Goal: Task Accomplishment & Management: Manage account settings

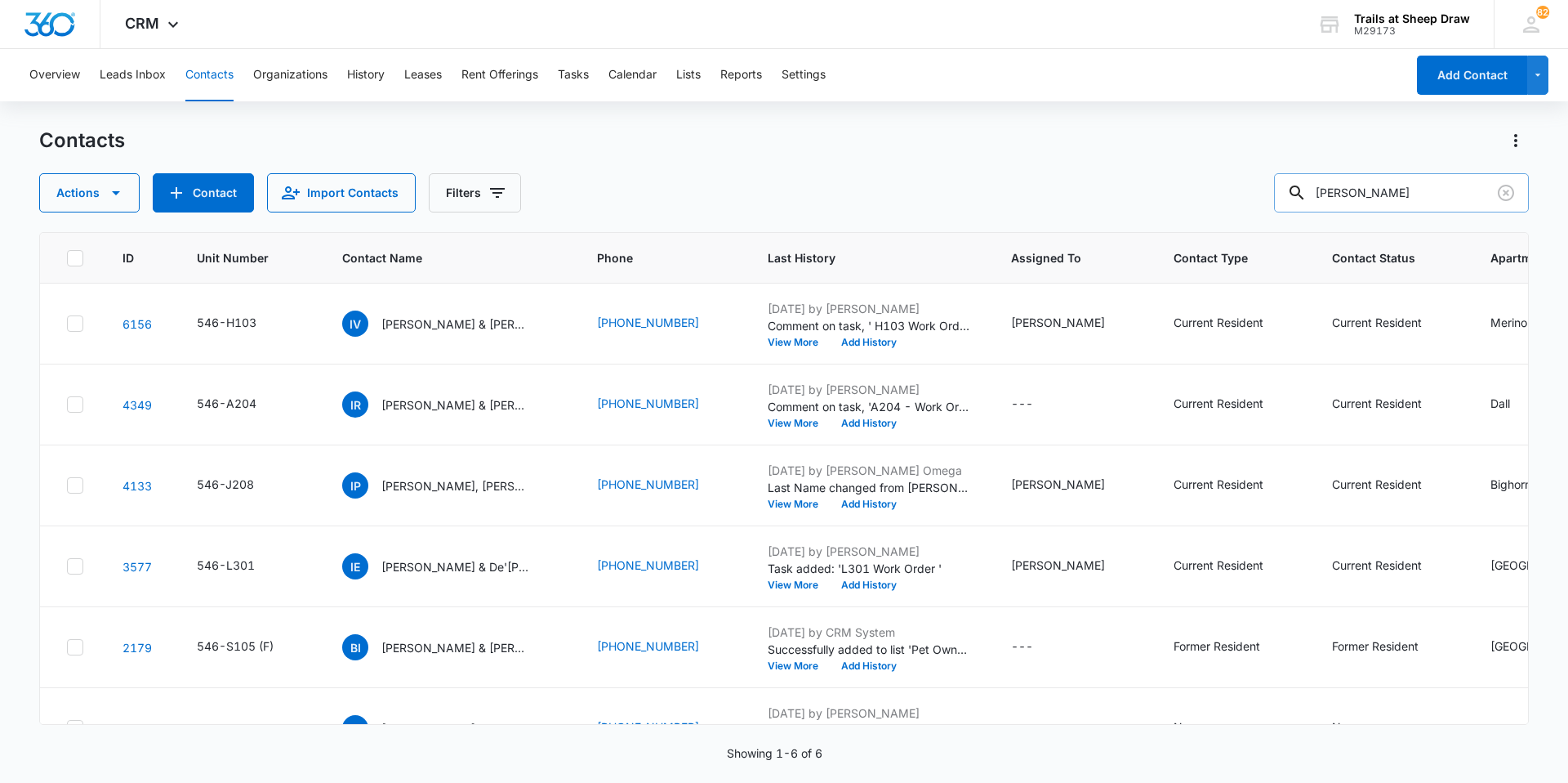
click at [1337, 191] on input "[PERSON_NAME]" at bounding box center [1402, 192] width 255 height 39
type input "M102"
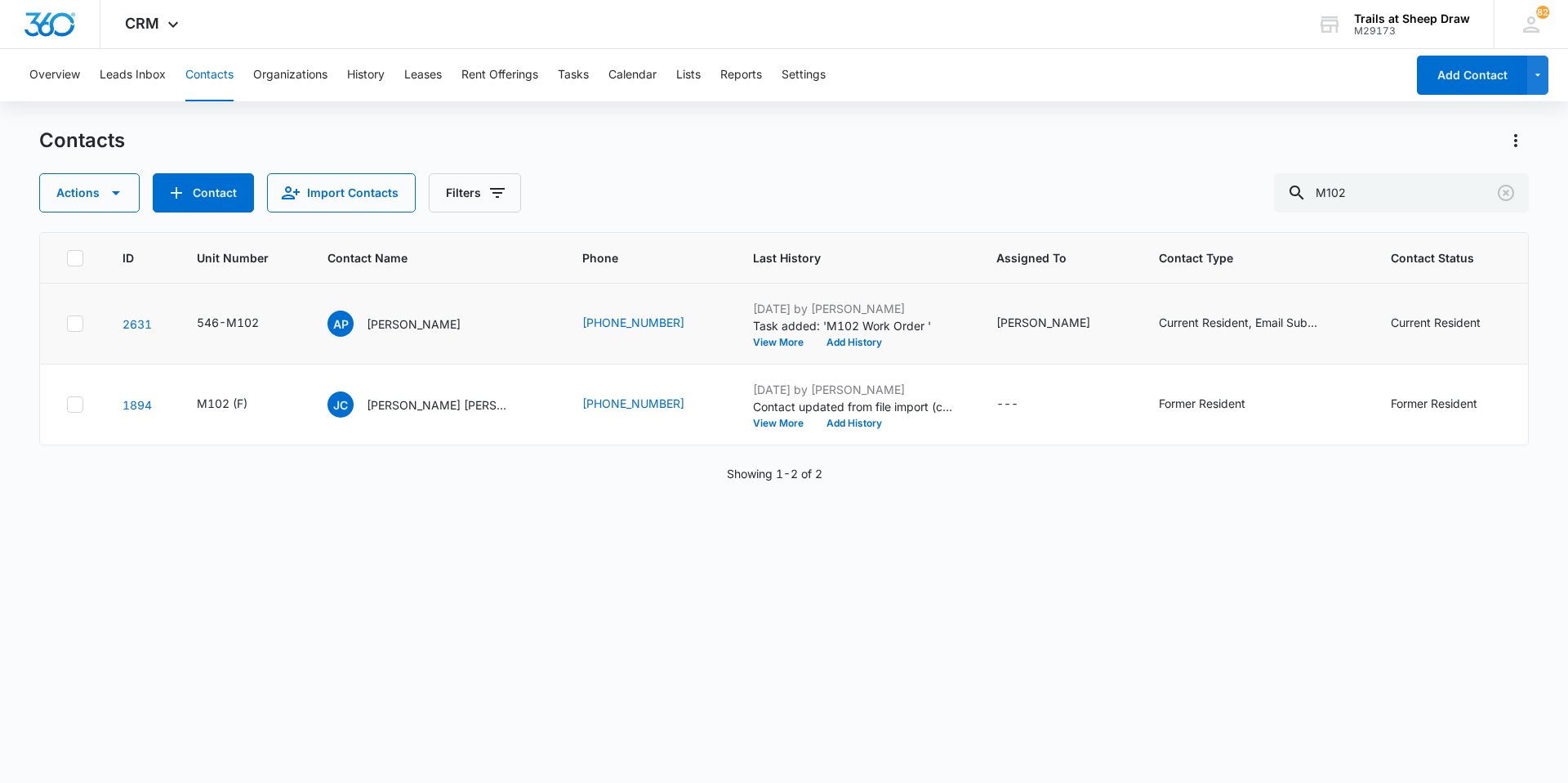
click at [436, 343] on td "AP [PERSON_NAME]" at bounding box center [436, 324] width 255 height 81
click at [439, 318] on p "[PERSON_NAME]" at bounding box center [414, 324] width 94 height 17
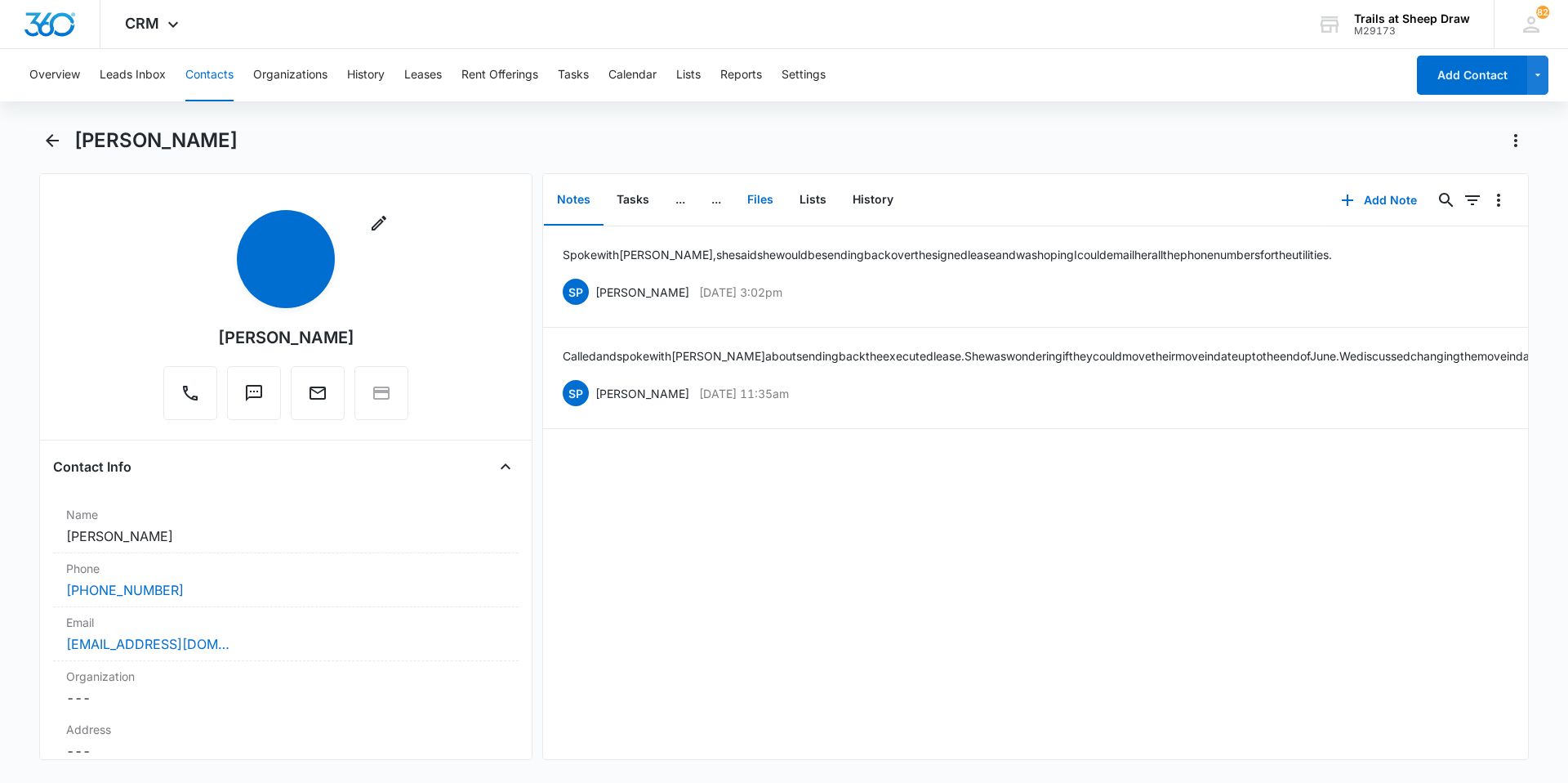
click at [774, 200] on button "Files" at bounding box center [760, 201] width 52 height 51
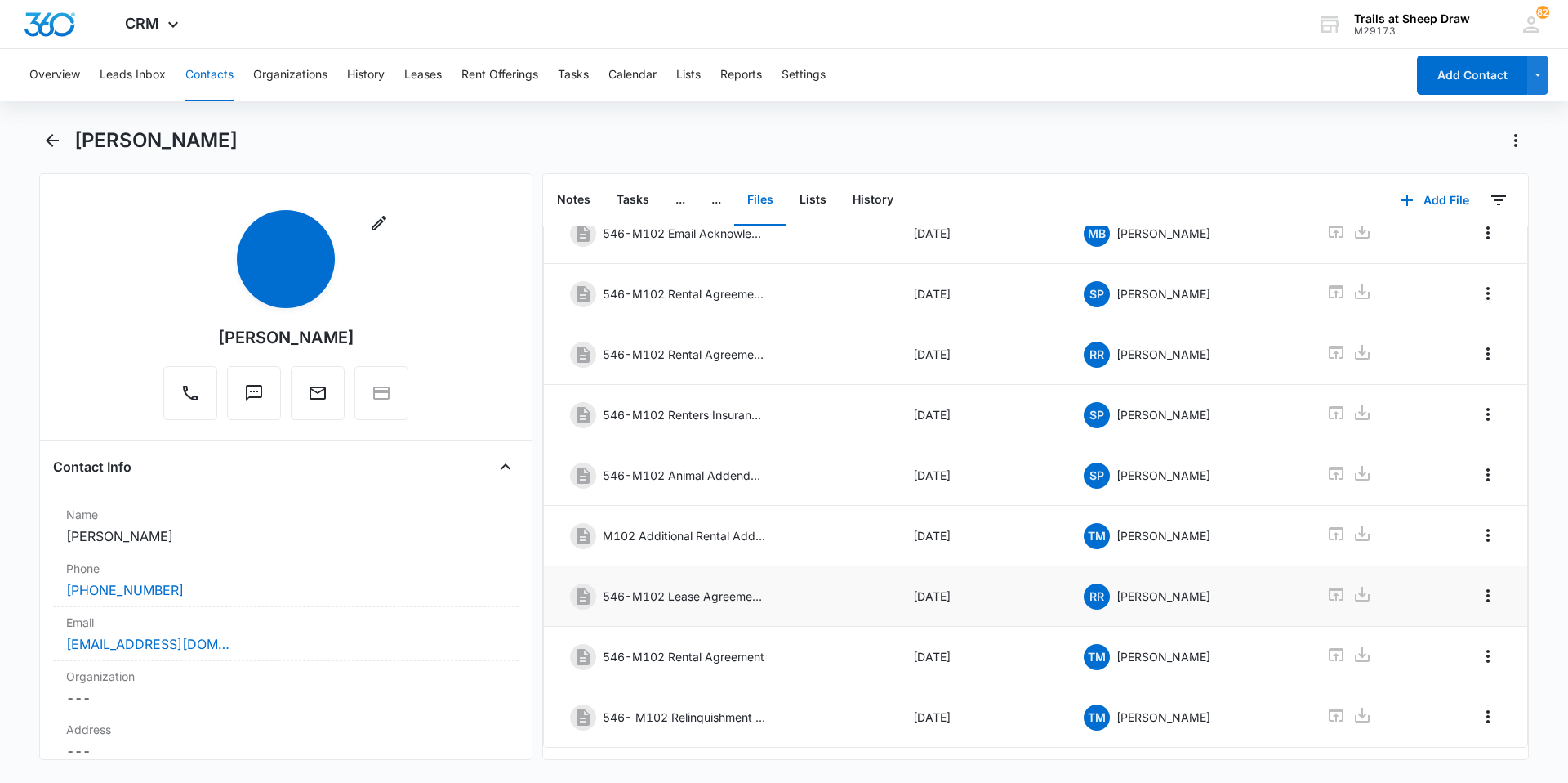
scroll to position [145, 0]
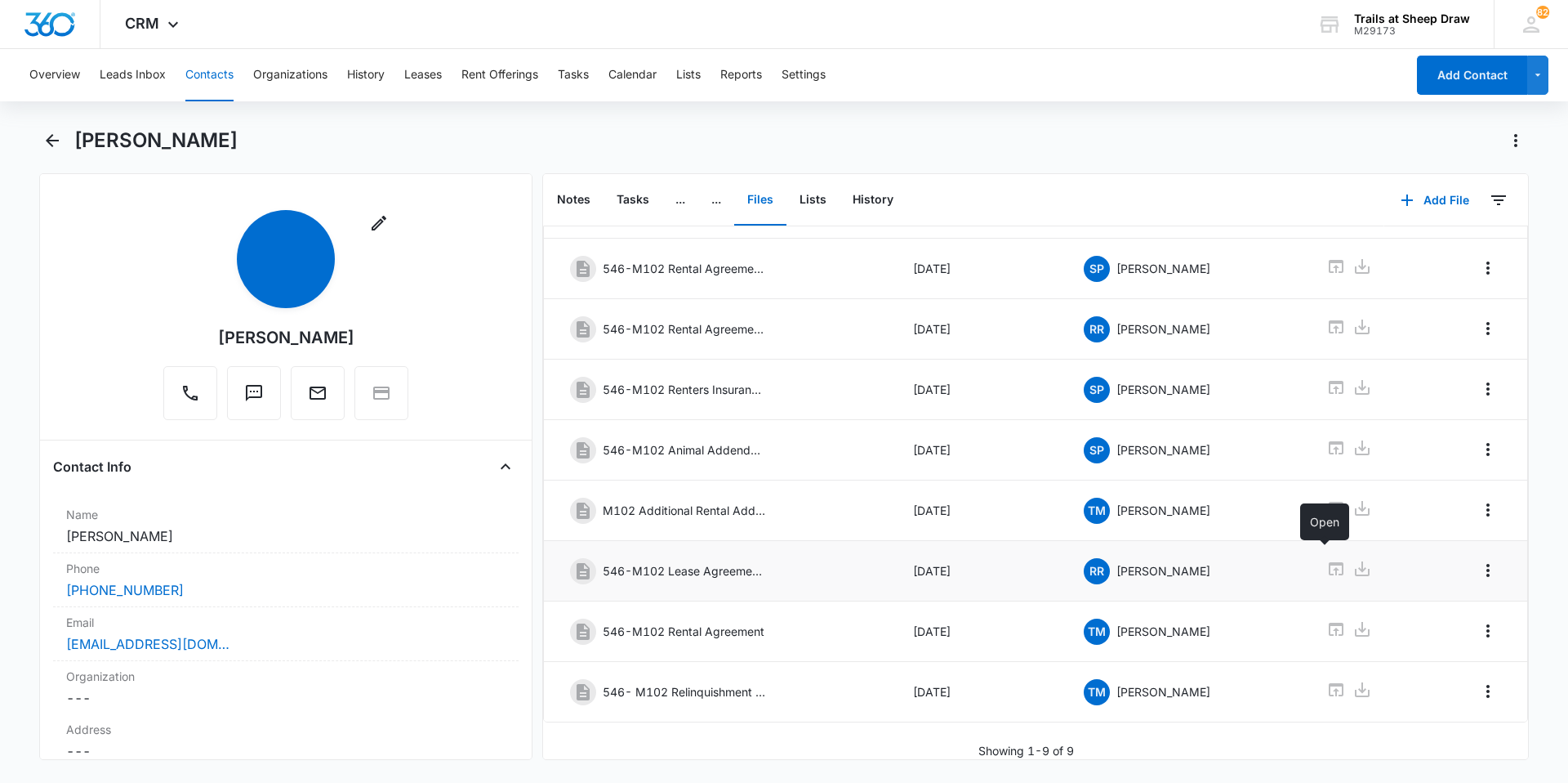
click at [1329, 559] on icon at bounding box center [1337, 569] width 20 height 20
drag, startPoint x: 378, startPoint y: 335, endPoint x: 196, endPoint y: 330, distance: 182.1
click at [196, 330] on div "Remove [PERSON_NAME]" at bounding box center [285, 314] width 245 height 210
copy div "[PERSON_NAME]"
click at [1327, 559] on icon at bounding box center [1337, 569] width 20 height 20
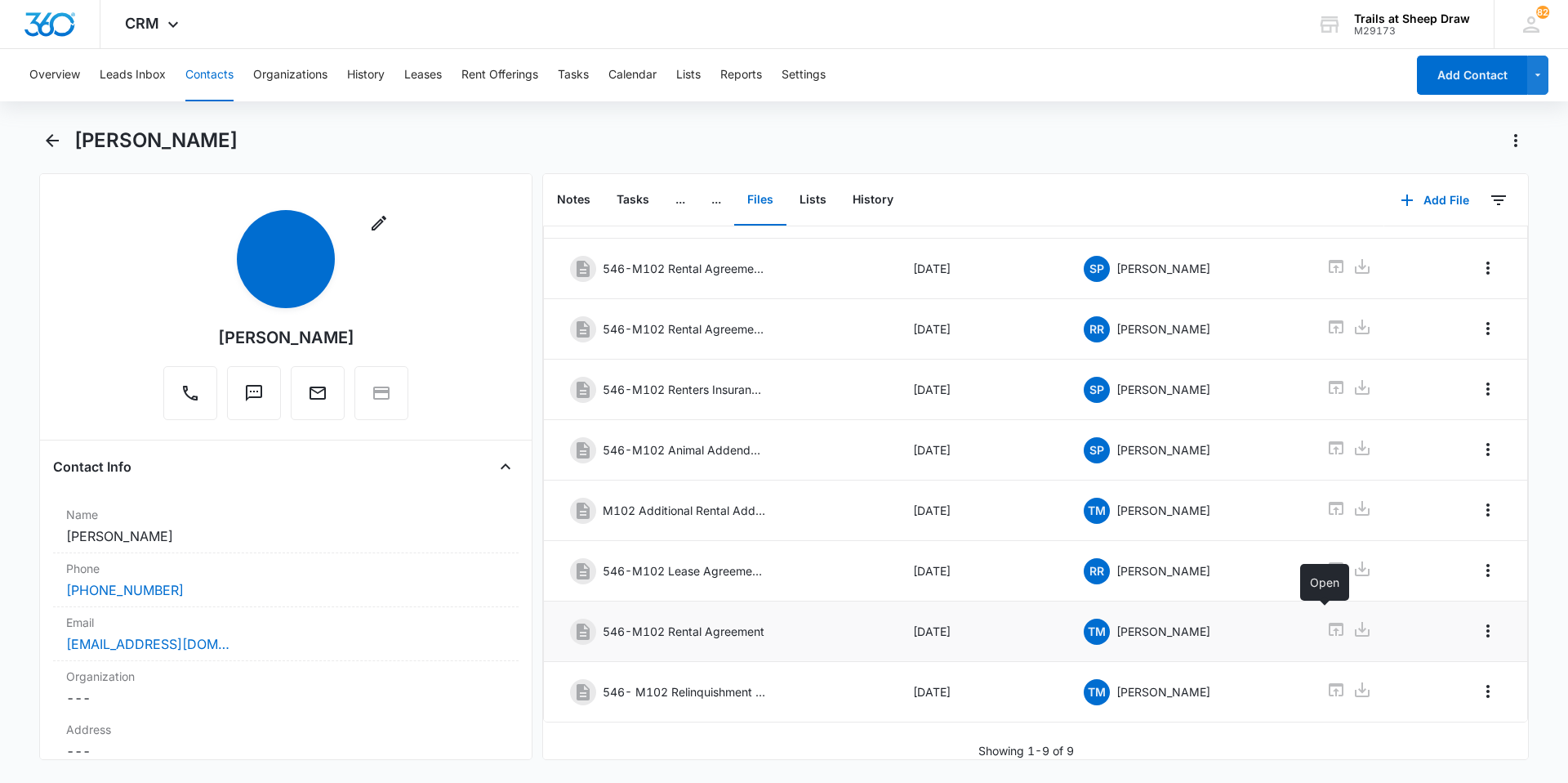
click at [1329, 623] on icon at bounding box center [1337, 629] width 15 height 13
click at [219, 69] on button "Contacts" at bounding box center [210, 75] width 48 height 52
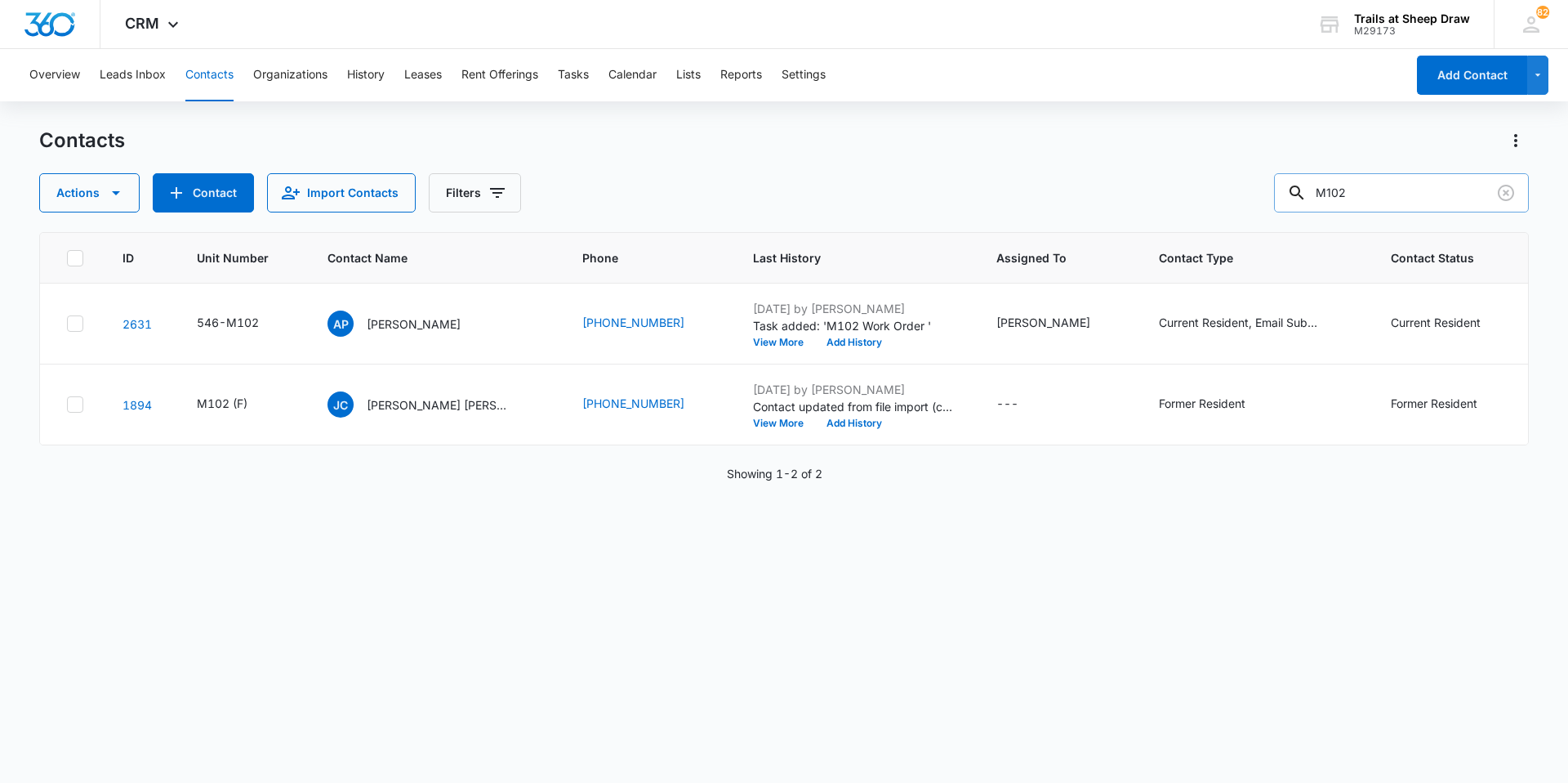
click at [1351, 192] on input "M102" at bounding box center [1402, 192] width 255 height 39
click at [1352, 192] on input "M102" at bounding box center [1402, 192] width 255 height 39
type input "T207"
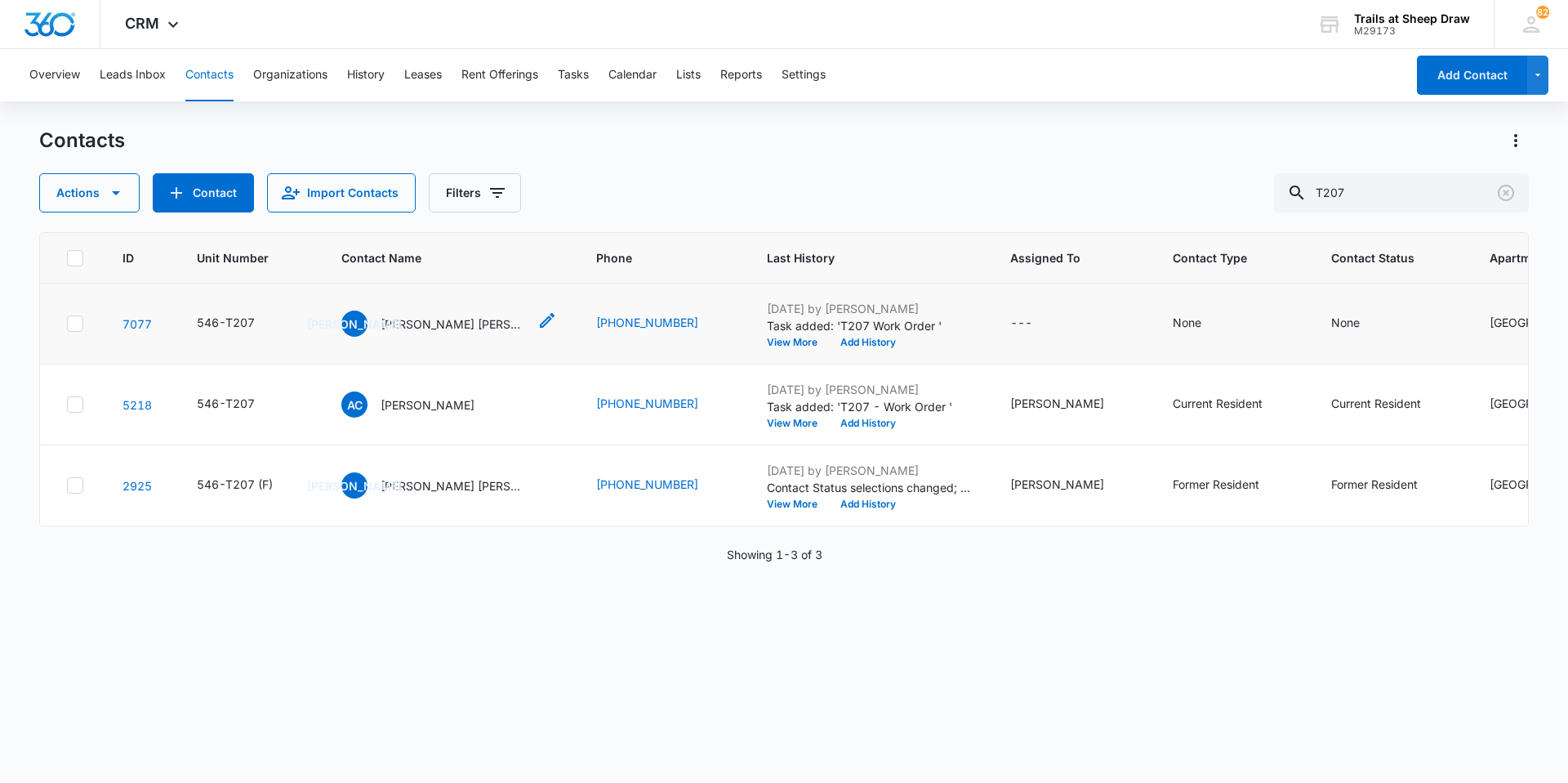
click at [468, 328] on p "[PERSON_NAME] [PERSON_NAME] & [PERSON_NAME] [PERSON_NAME]" at bounding box center [454, 324] width 147 height 17
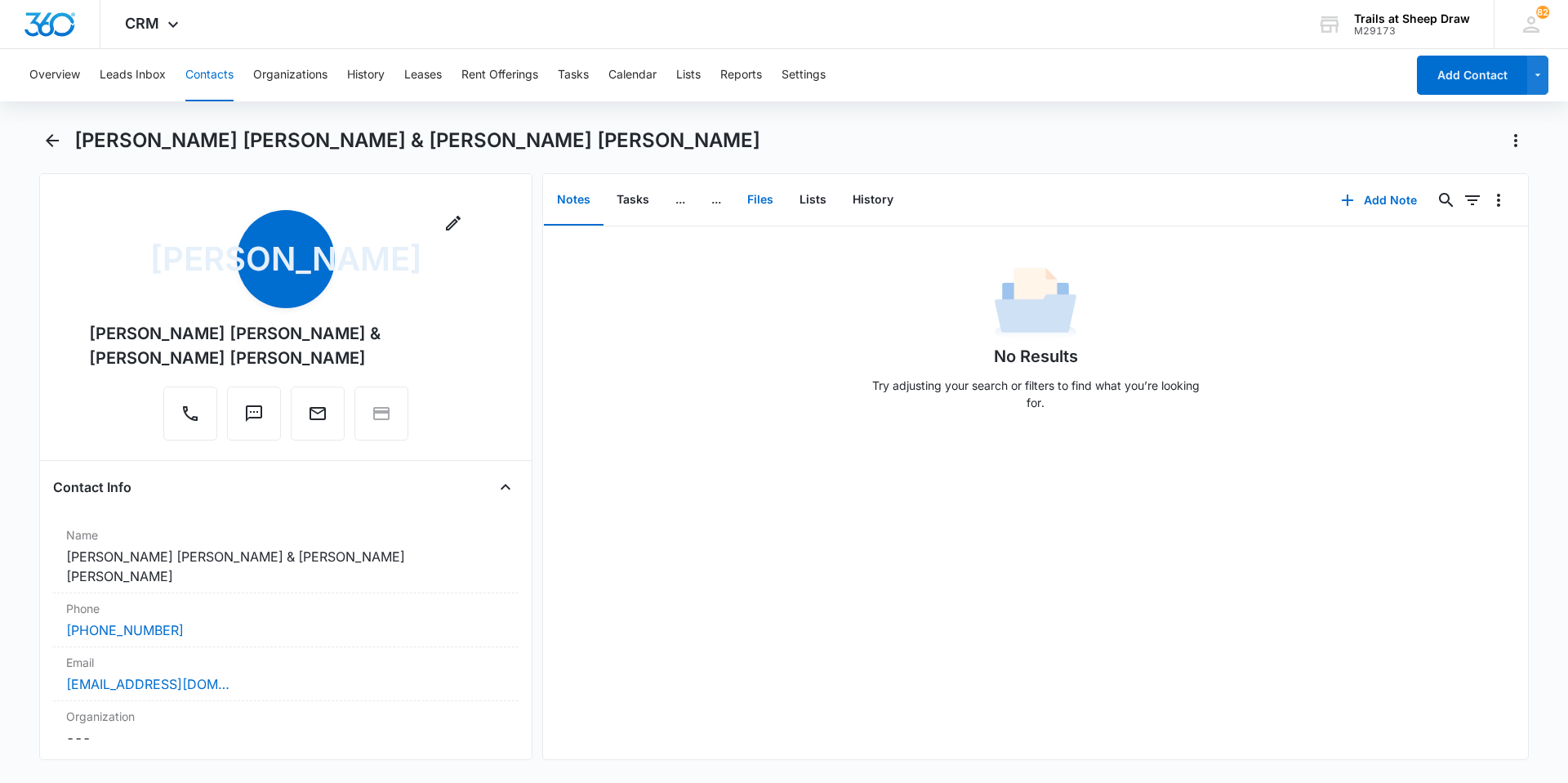
click at [773, 200] on button "Files" at bounding box center [760, 201] width 52 height 51
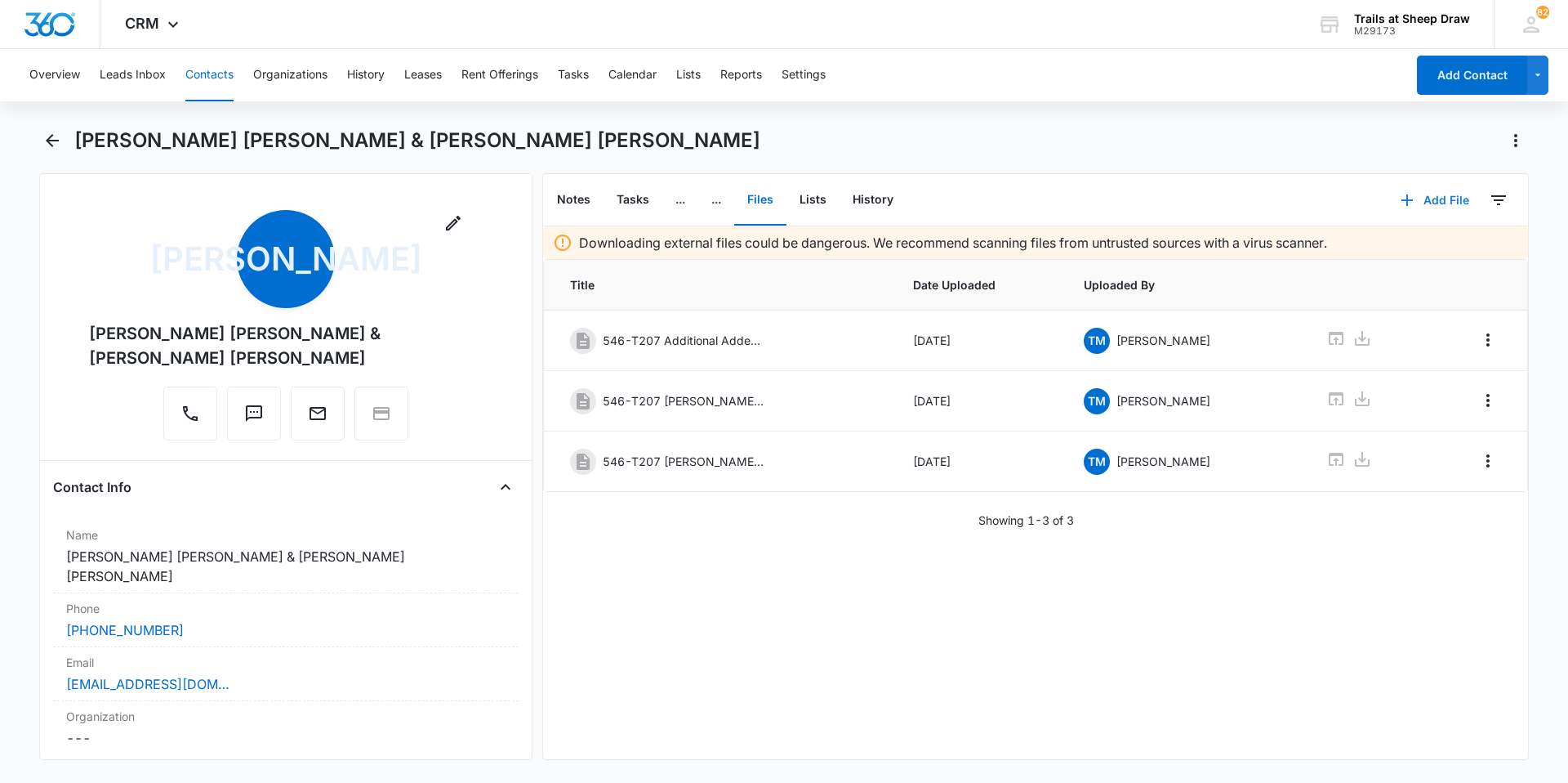
click at [1429, 195] on button "Add File" at bounding box center [1435, 200] width 101 height 39
click at [1395, 251] on div "Upload Files" at bounding box center [1413, 252] width 66 height 12
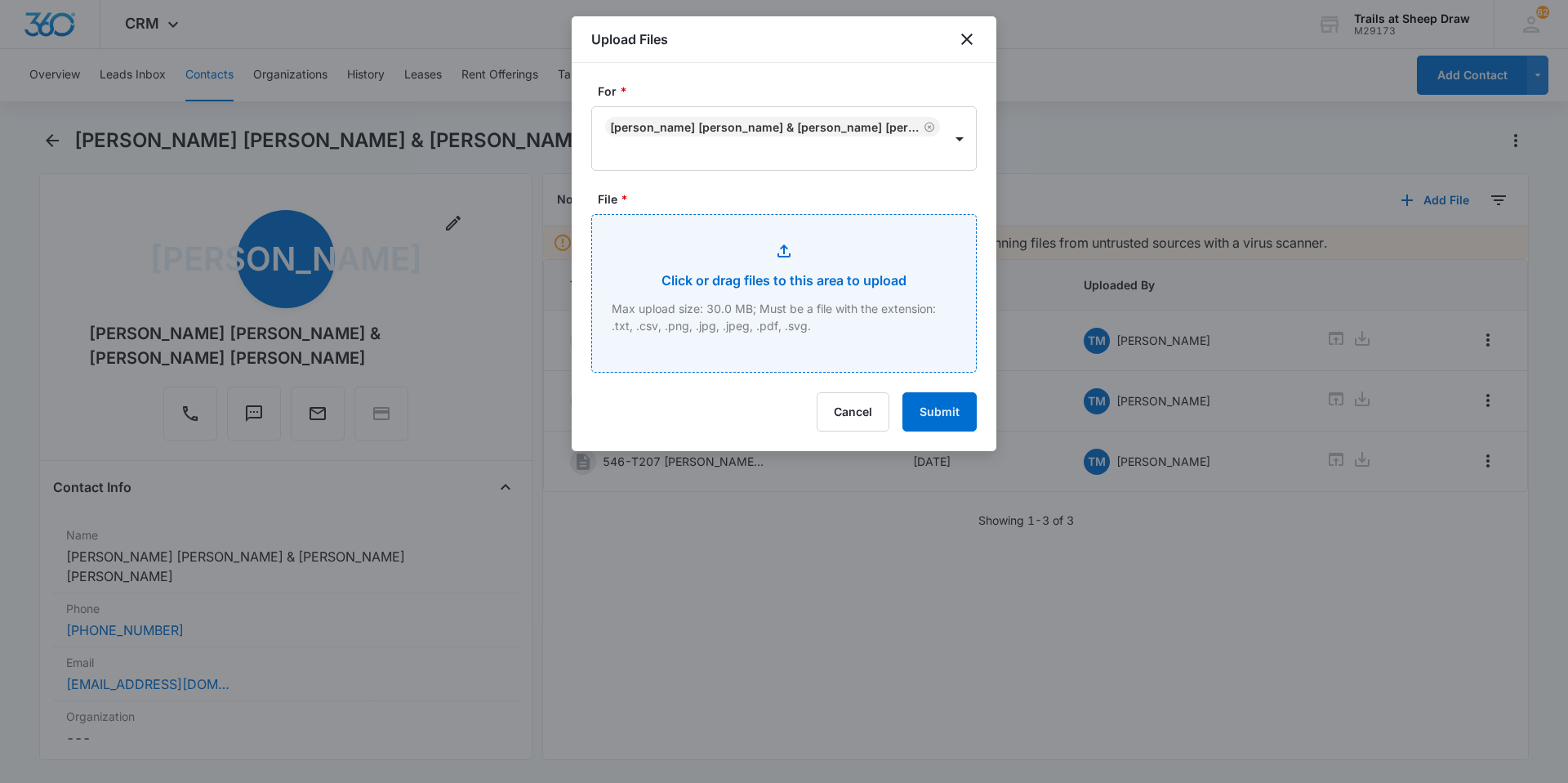
click at [753, 266] on input "File *" at bounding box center [784, 294] width 384 height 157
type input "C:\fakepath\546-T207 Lease.pdf"
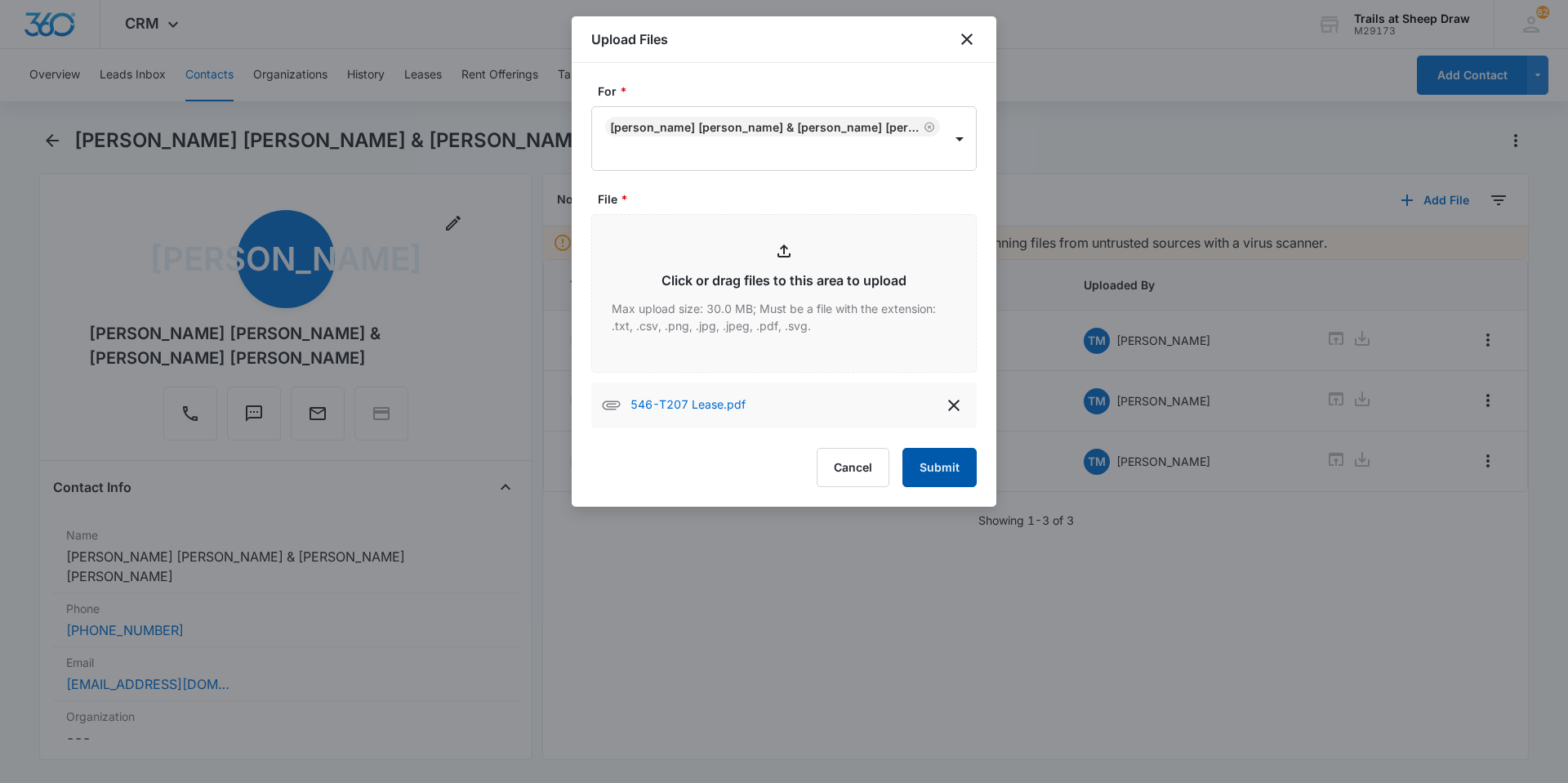
click at [946, 455] on button "Submit" at bounding box center [940, 467] width 75 height 39
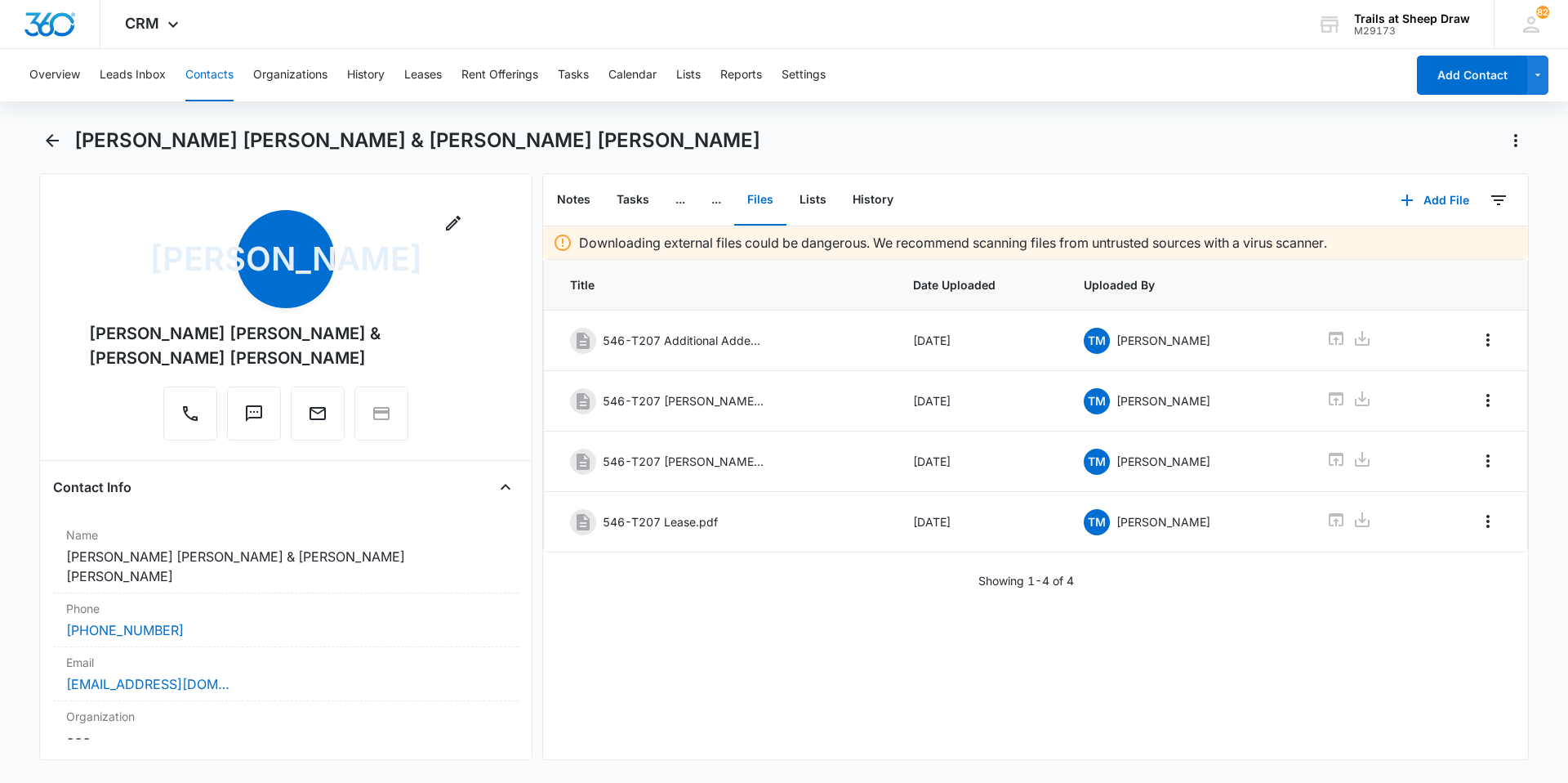
click at [203, 75] on button "Contacts" at bounding box center [210, 75] width 48 height 52
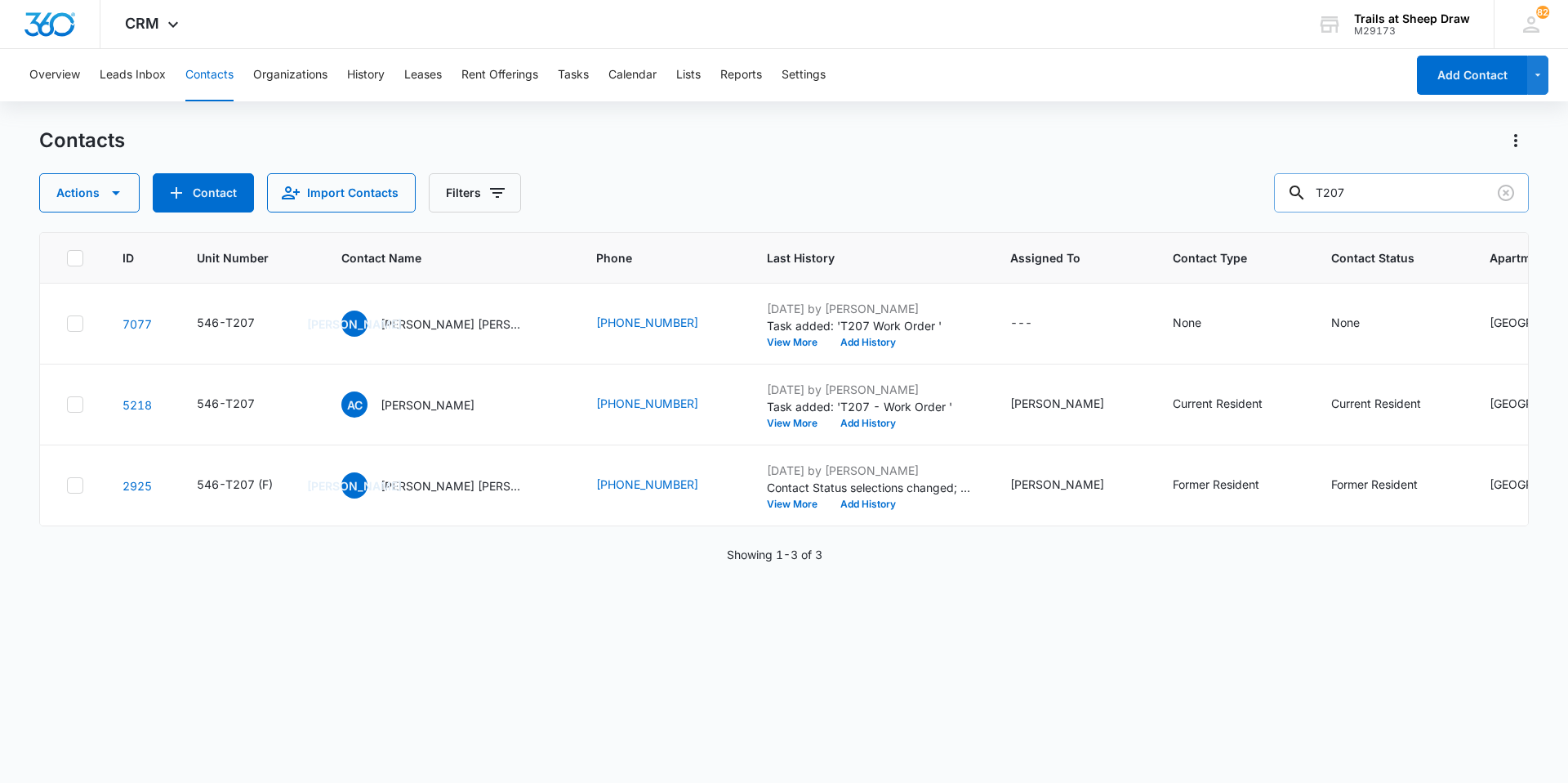
click at [1339, 176] on input "T207" at bounding box center [1402, 192] width 255 height 39
click at [1348, 189] on input "T207" at bounding box center [1402, 192] width 255 height 39
type input "R306"
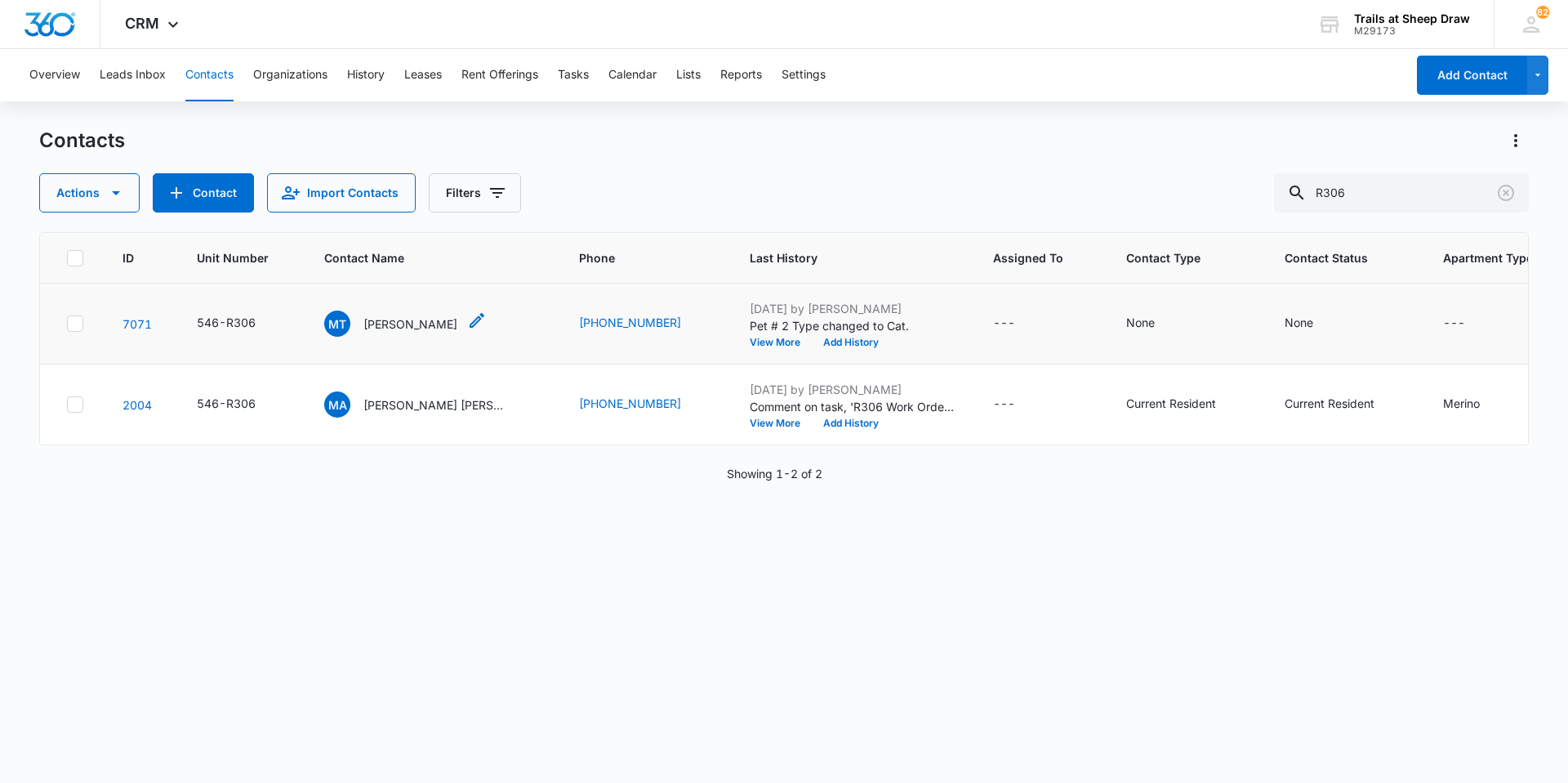
click at [415, 325] on p "[PERSON_NAME]" at bounding box center [410, 324] width 94 height 17
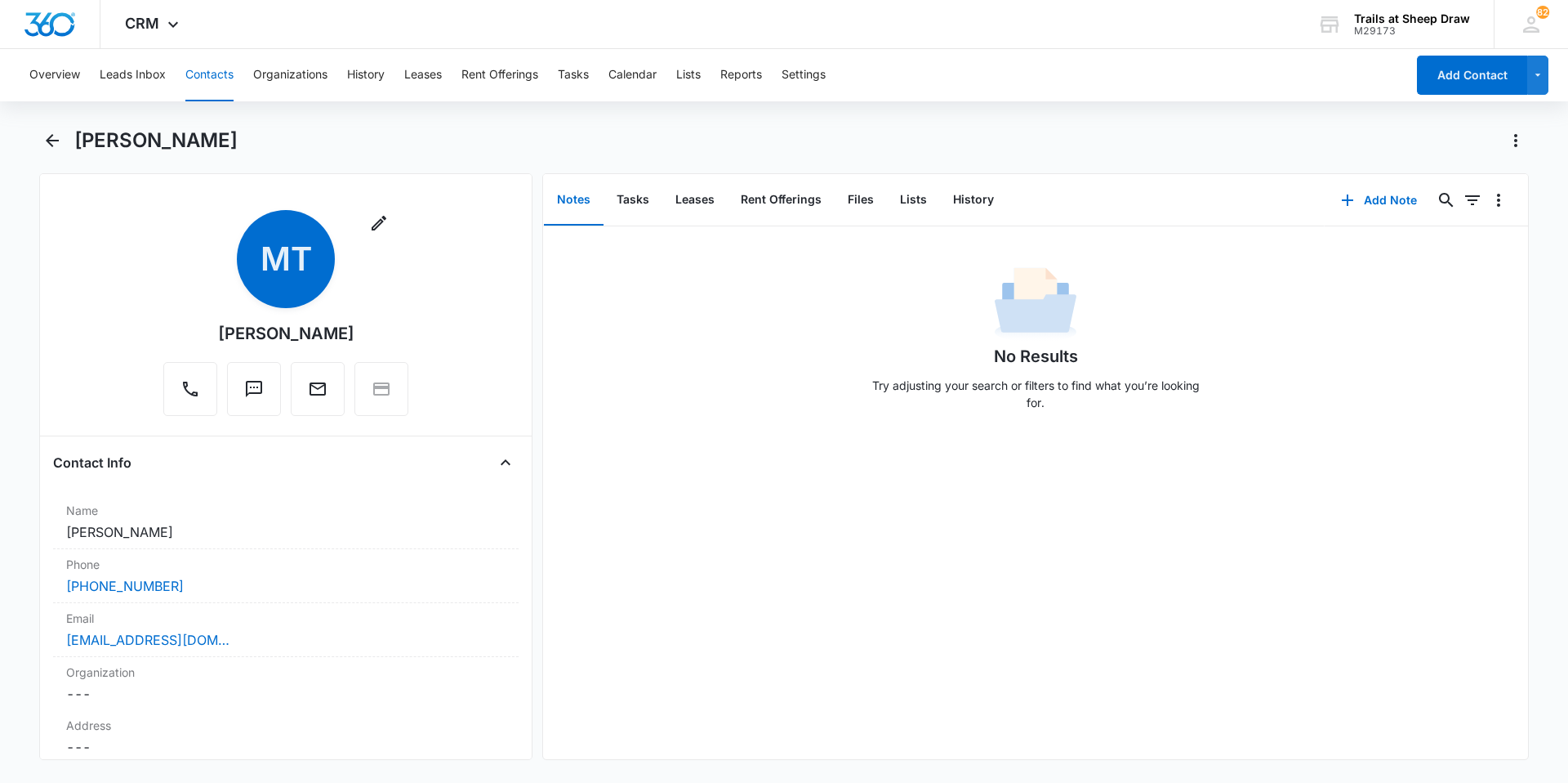
click at [107, 134] on h1 "[PERSON_NAME]" at bounding box center [156, 140] width 163 height 25
click at [848, 198] on button "Files" at bounding box center [860, 201] width 52 height 51
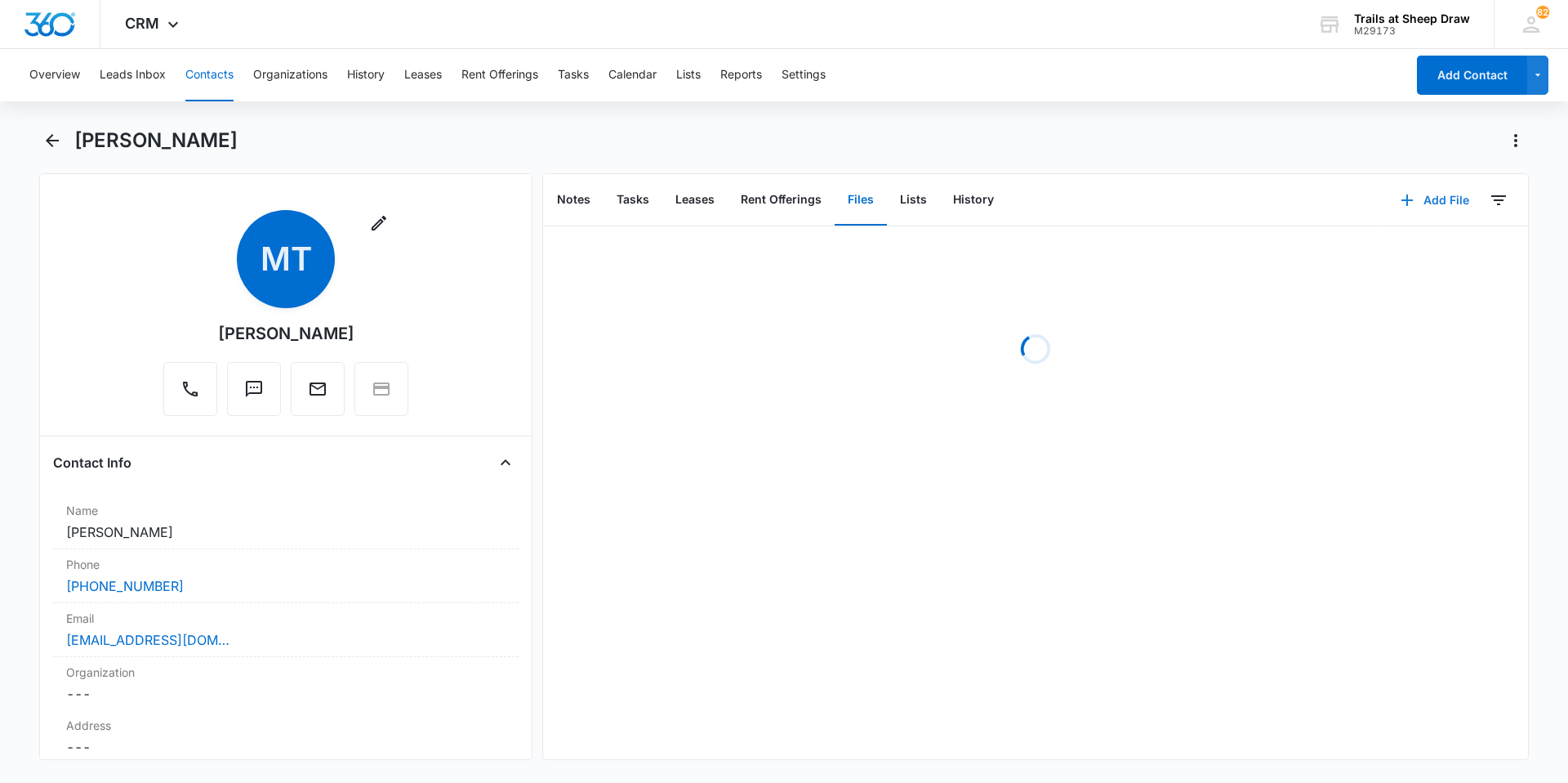
click at [1460, 201] on button "Add File" at bounding box center [1435, 200] width 101 height 39
click at [1414, 243] on button "Upload Files" at bounding box center [1423, 252] width 124 height 25
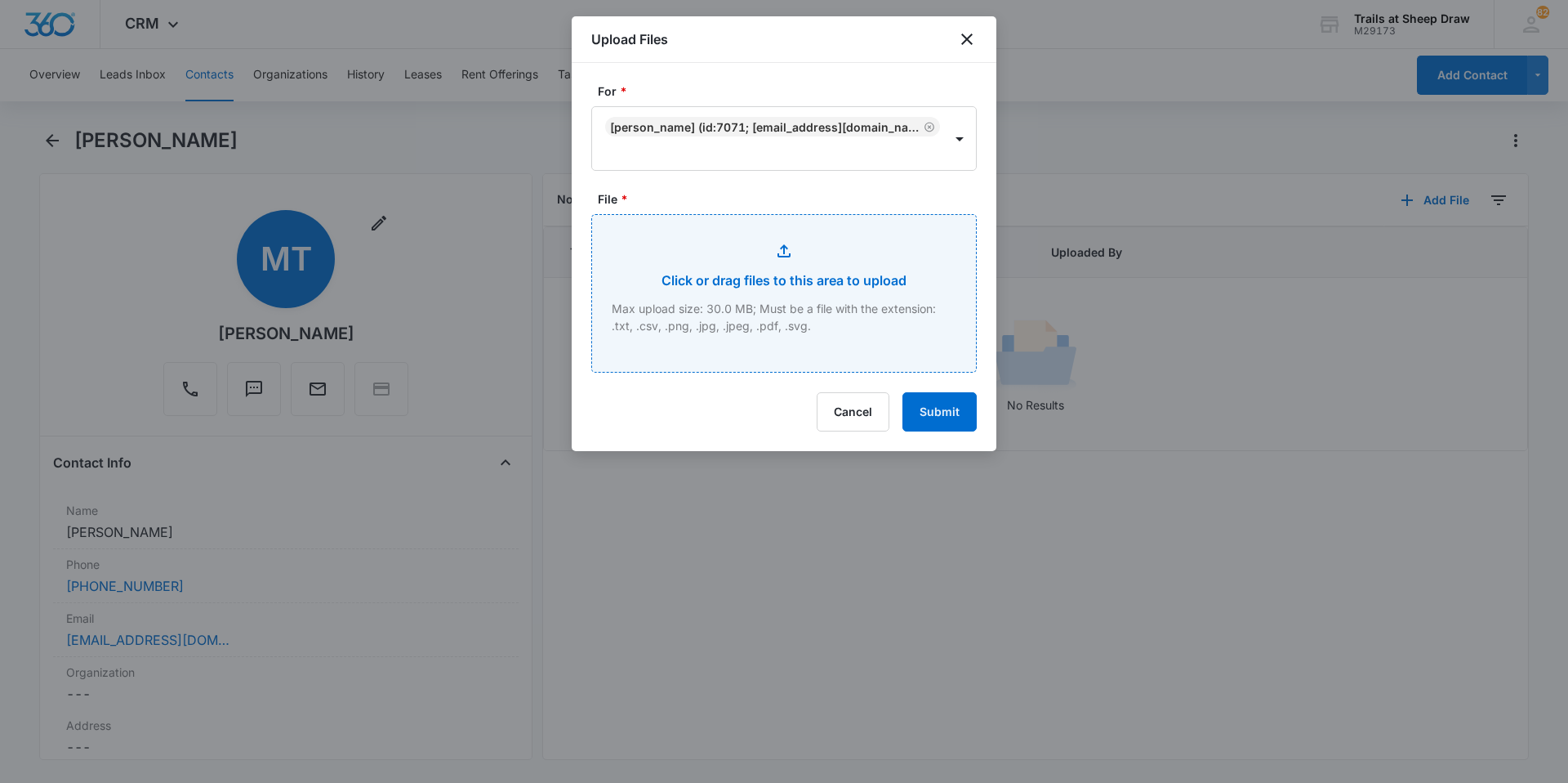
click at [817, 320] on input "File *" at bounding box center [784, 294] width 384 height 157
type input "C:\fakepath\546-R306 App.pdf"
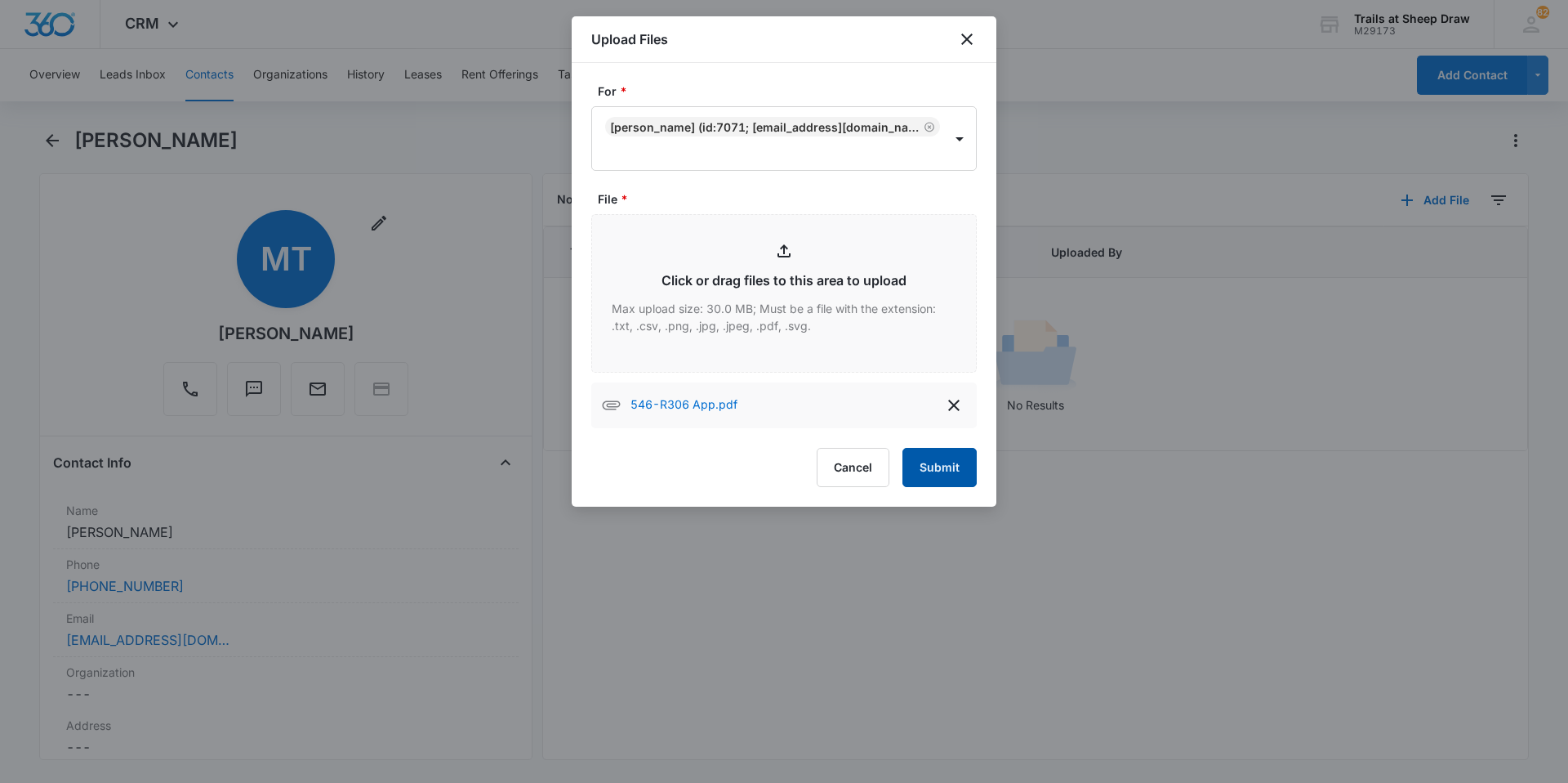
click at [941, 479] on button "Submit" at bounding box center [940, 467] width 75 height 39
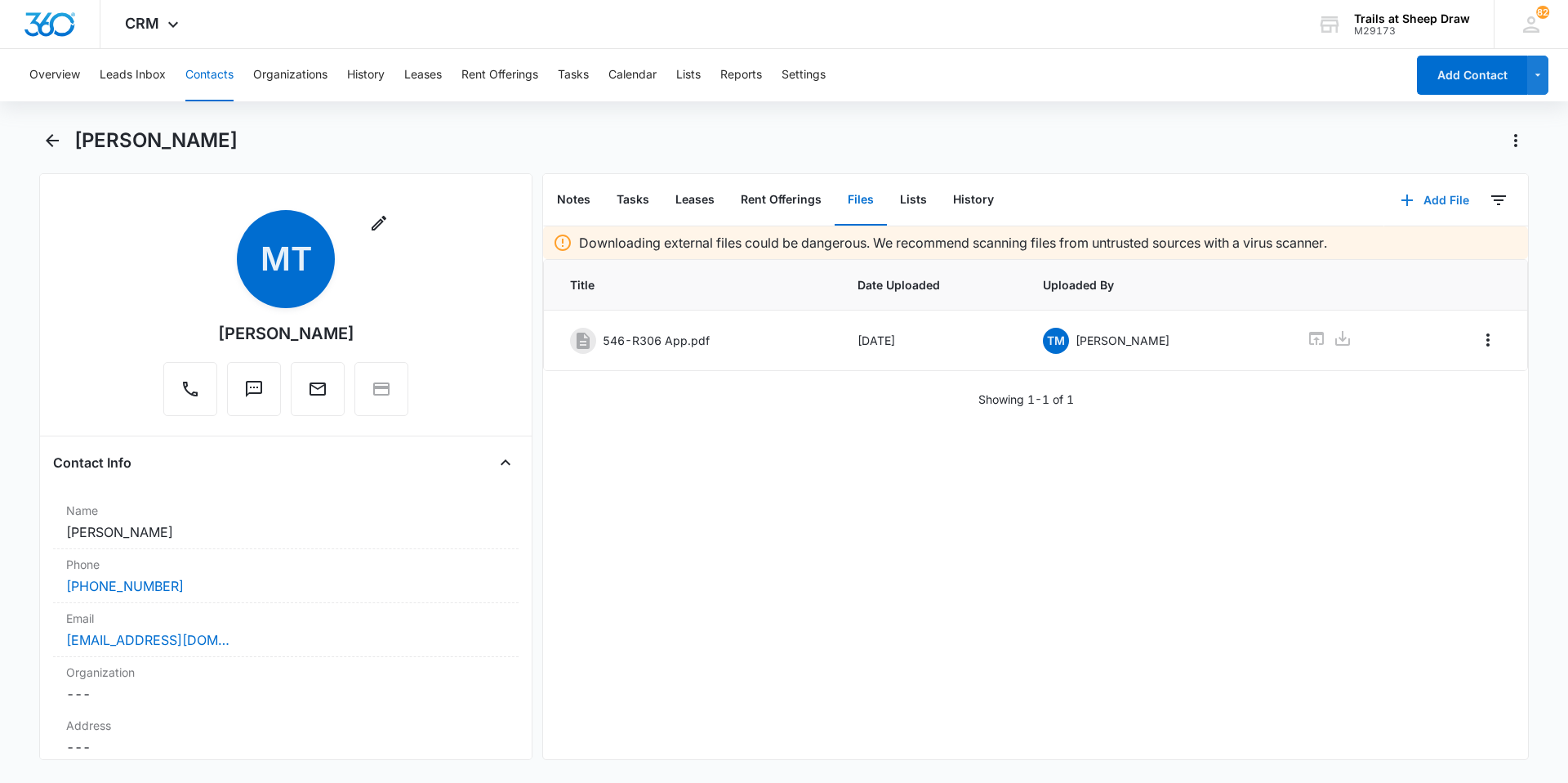
click at [1429, 199] on button "Add File" at bounding box center [1435, 200] width 101 height 39
click at [1380, 253] on div "Upload Files" at bounding box center [1413, 252] width 66 height 12
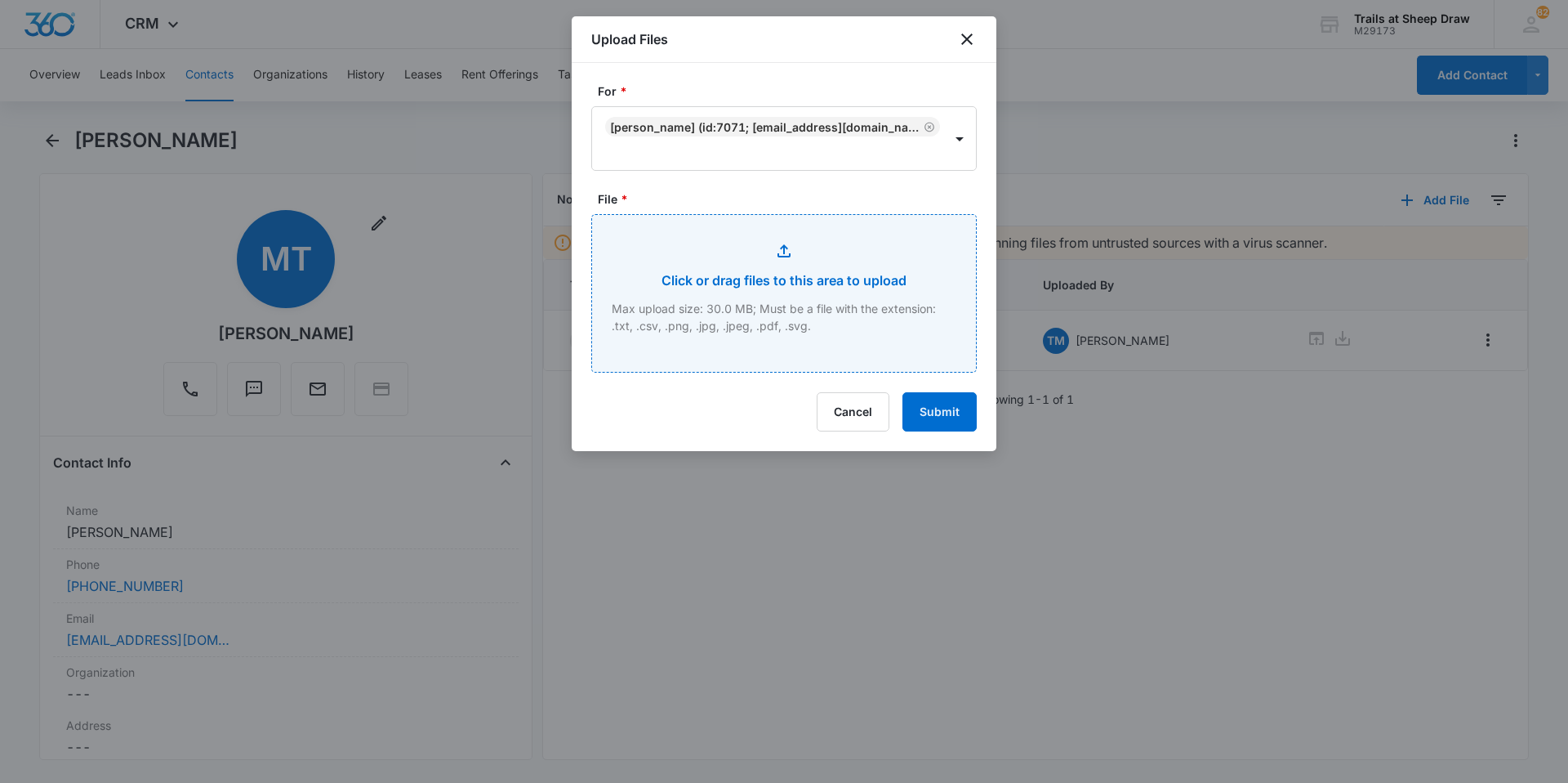
click at [729, 294] on input "File *" at bounding box center [784, 294] width 384 height 157
type input "C:\fakepath\546-R306 Lease.pdf"
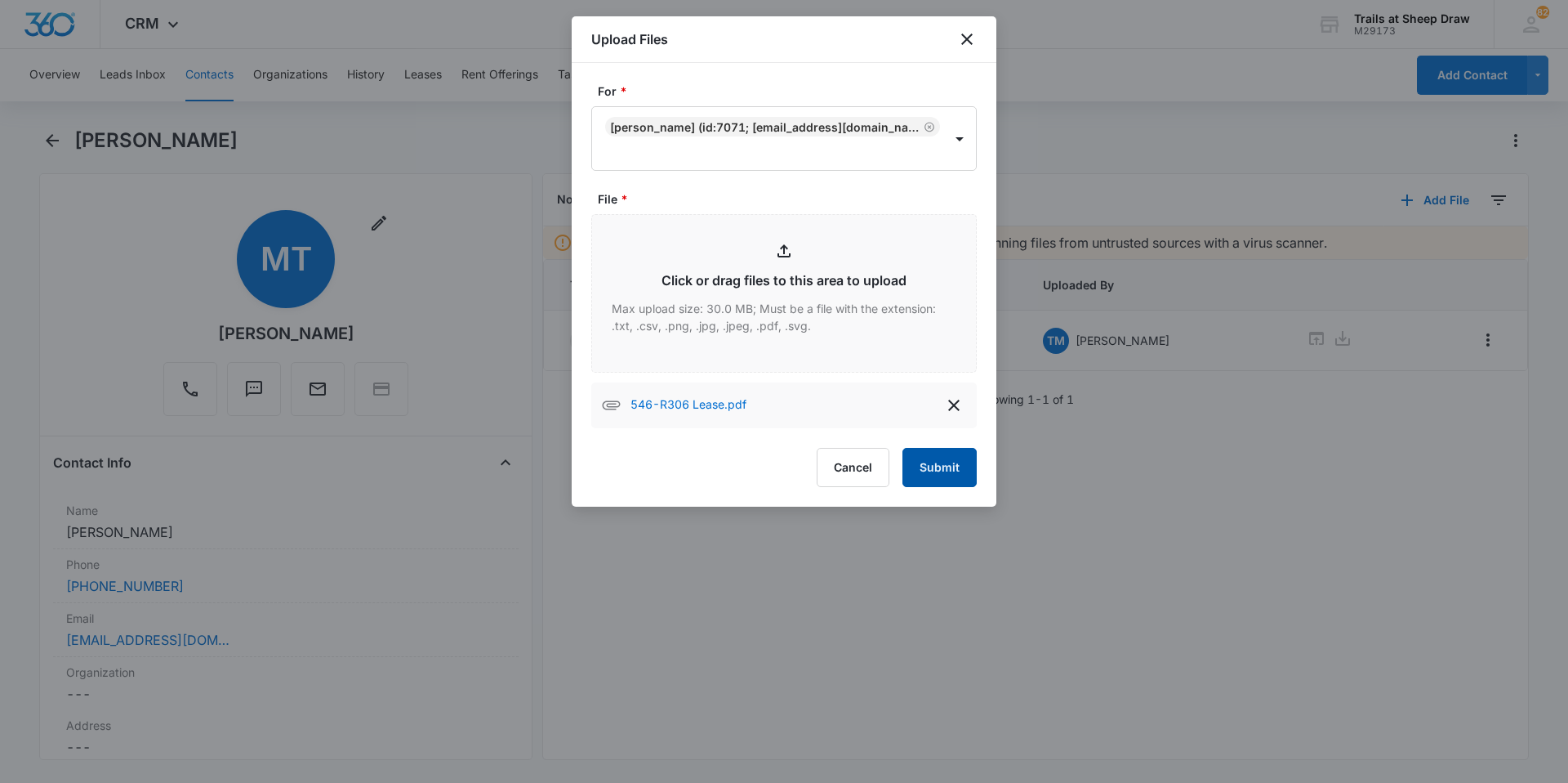
click at [942, 471] on button "Submit" at bounding box center [940, 467] width 75 height 39
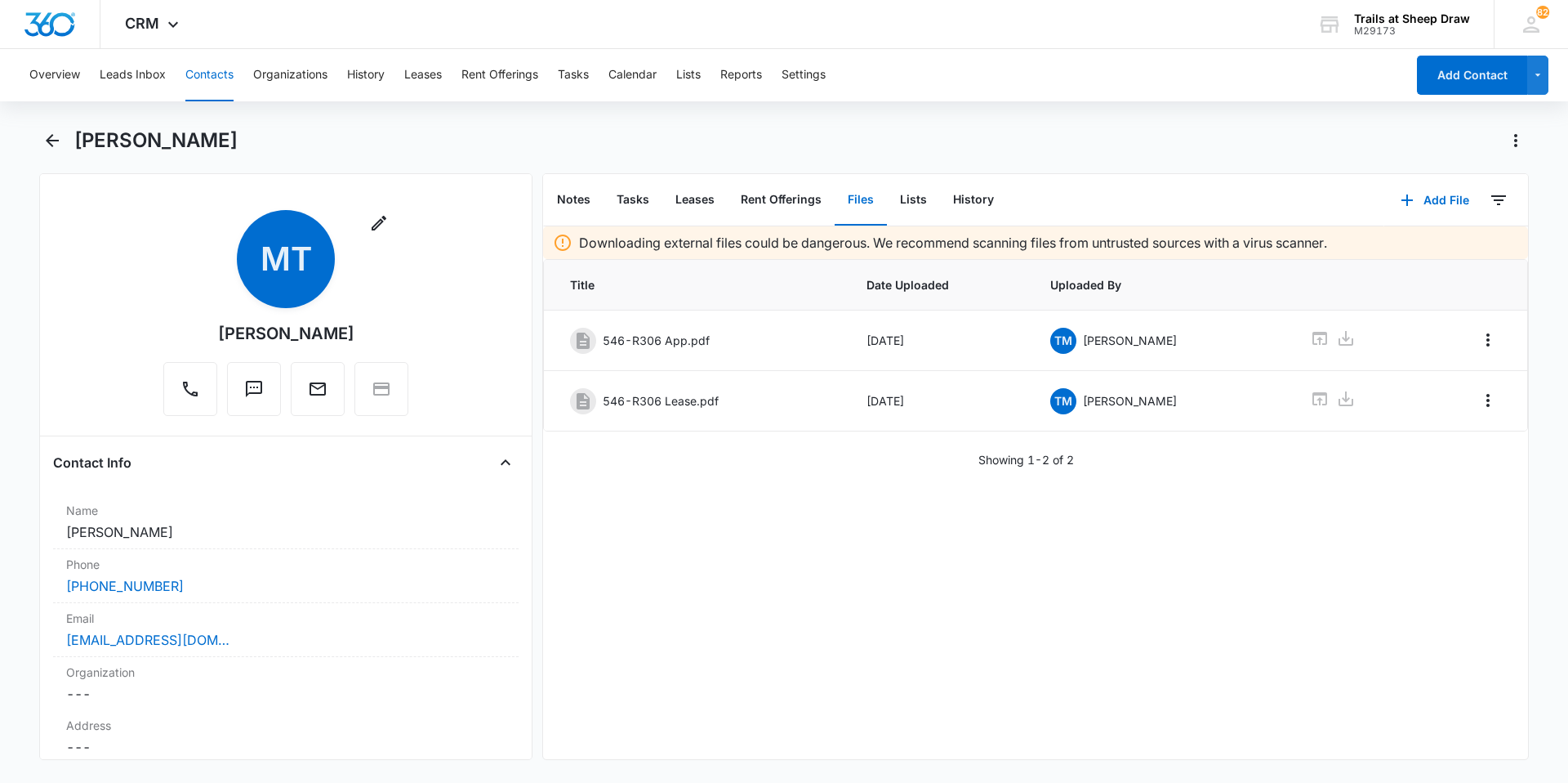
click at [207, 76] on button "Contacts" at bounding box center [210, 75] width 48 height 52
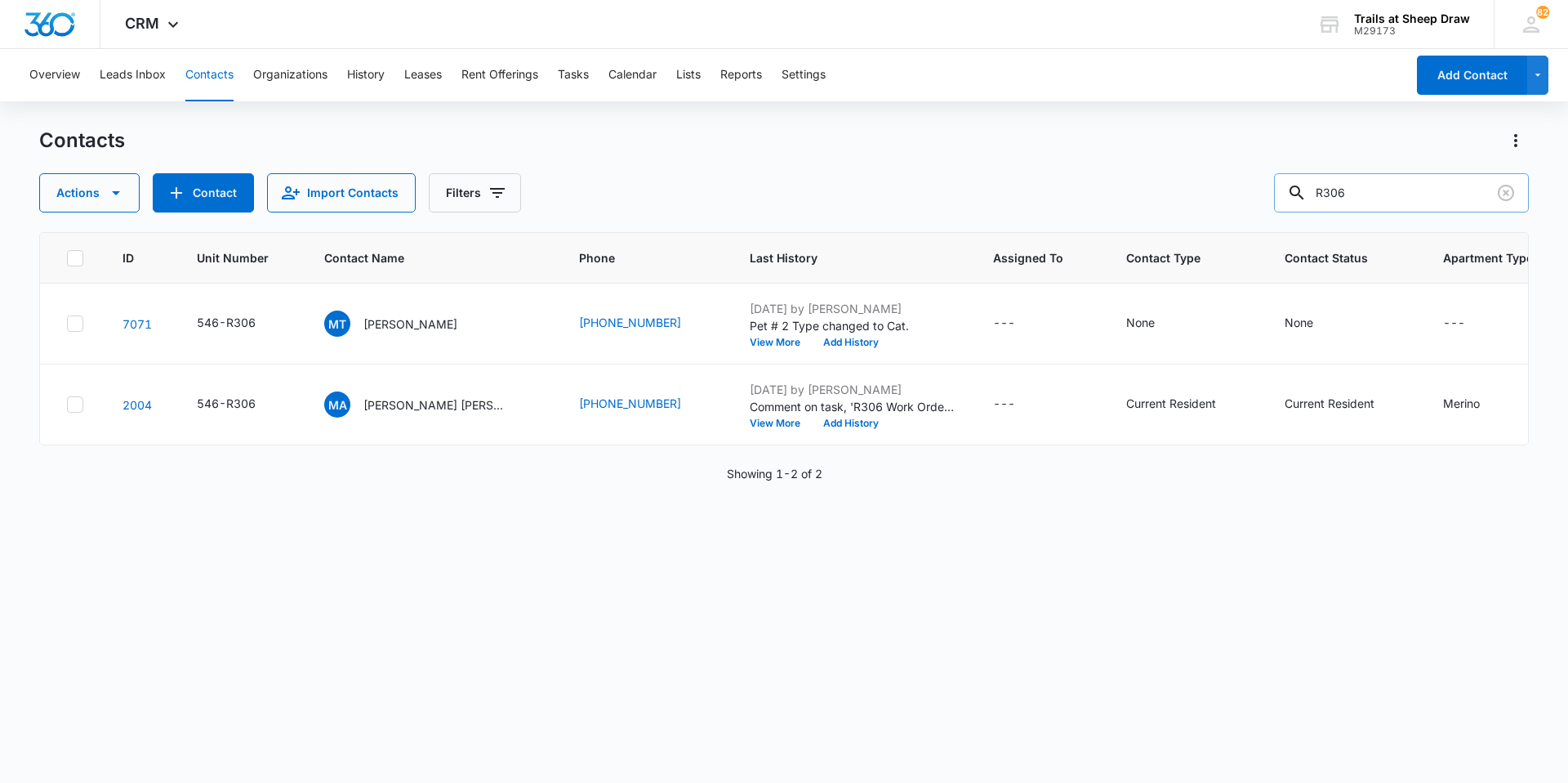
click at [1394, 210] on input "R306" at bounding box center [1402, 192] width 255 height 39
click at [1391, 202] on input "R306" at bounding box center [1402, 192] width 255 height 39
click at [1391, 201] on input "R306" at bounding box center [1402, 192] width 255 height 39
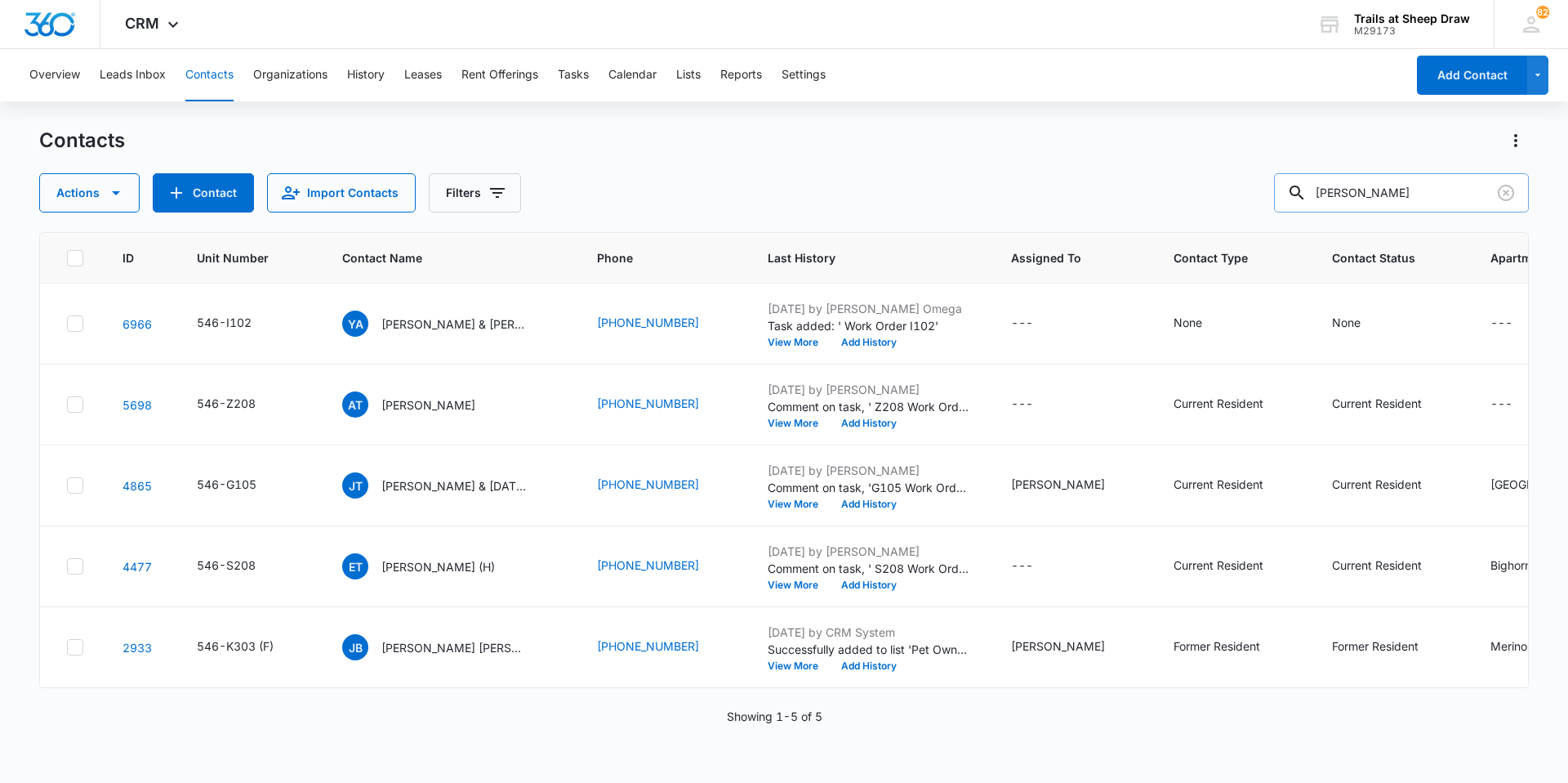
click at [1384, 184] on input "[PERSON_NAME]" at bounding box center [1402, 192] width 255 height 39
type input "t"
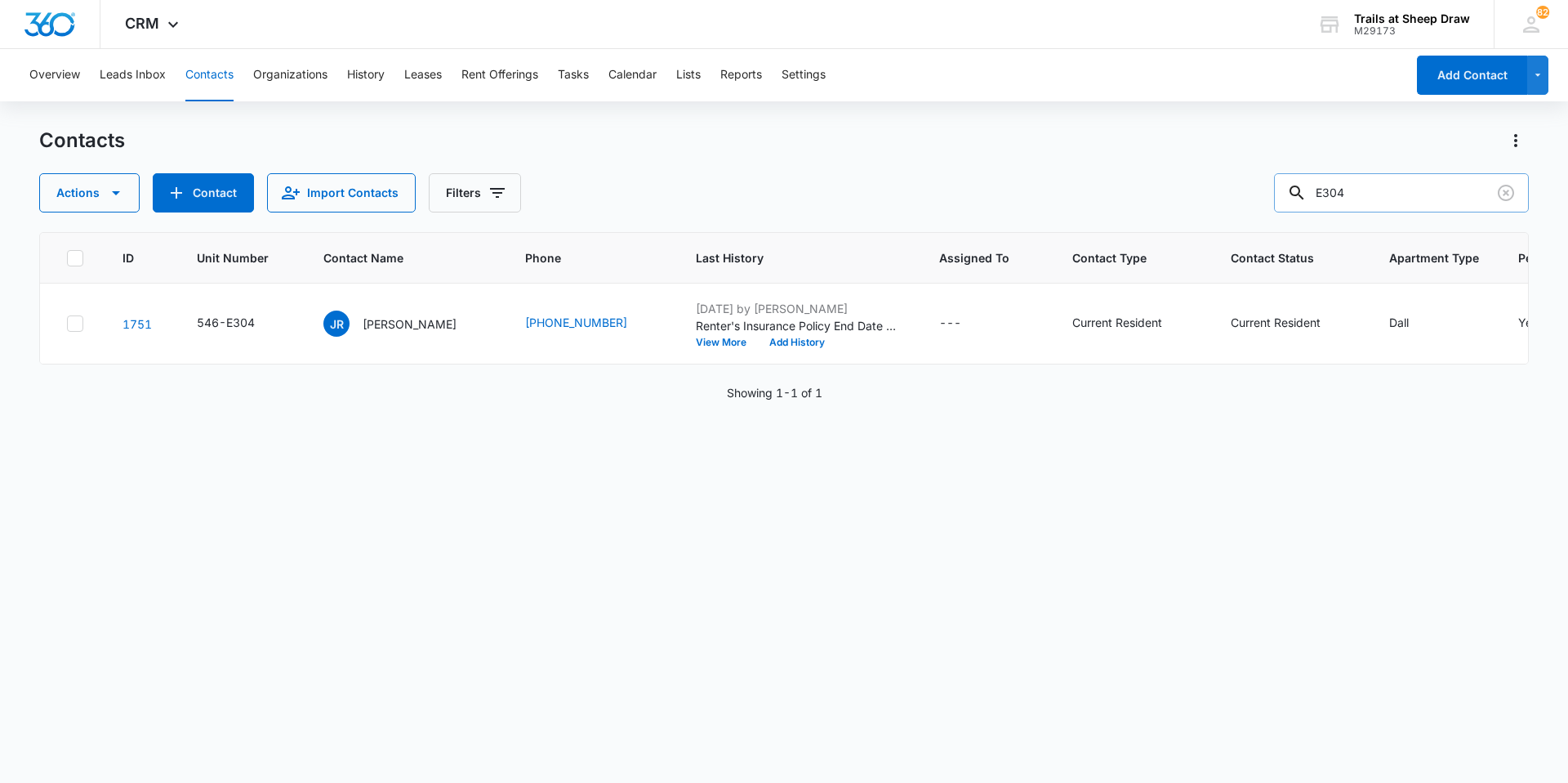
click at [1378, 201] on input "E304" at bounding box center [1402, 192] width 255 height 39
click at [1377, 202] on input "E304" at bounding box center [1402, 192] width 255 height 39
type input "M104"
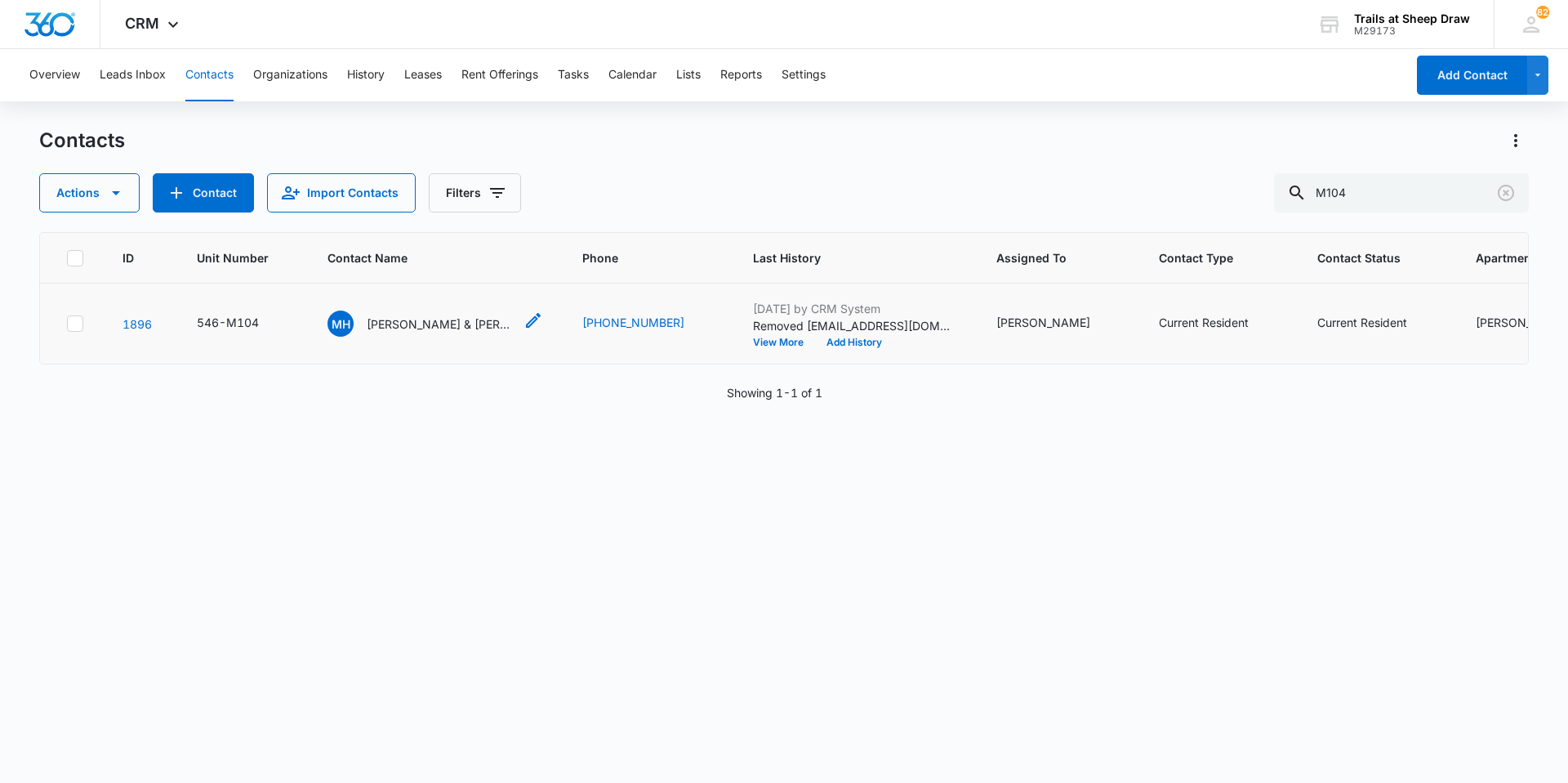
click at [456, 330] on p "[PERSON_NAME] & [PERSON_NAME]" at bounding box center [440, 324] width 147 height 17
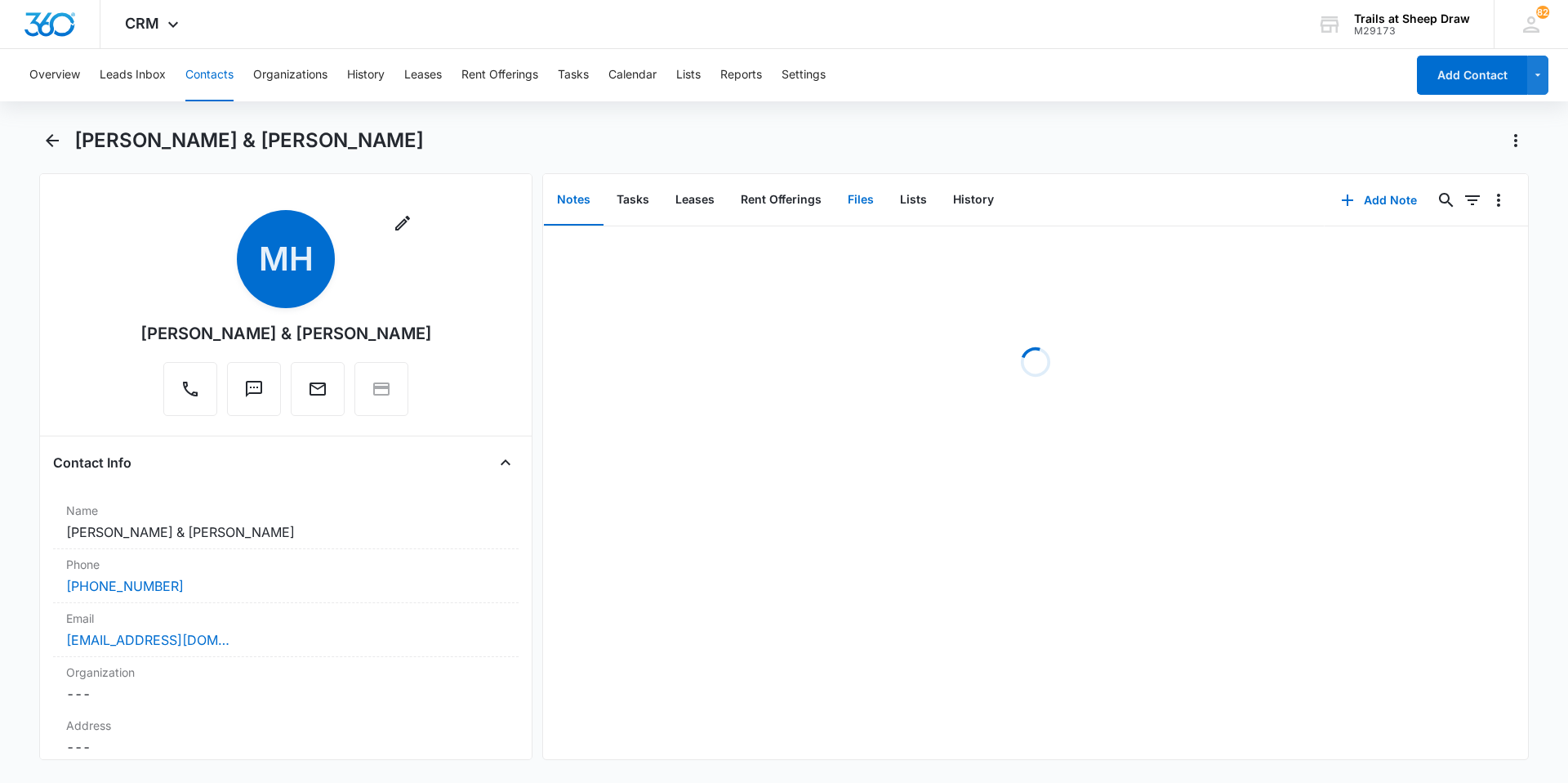
click at [861, 197] on button "Files" at bounding box center [860, 201] width 52 height 51
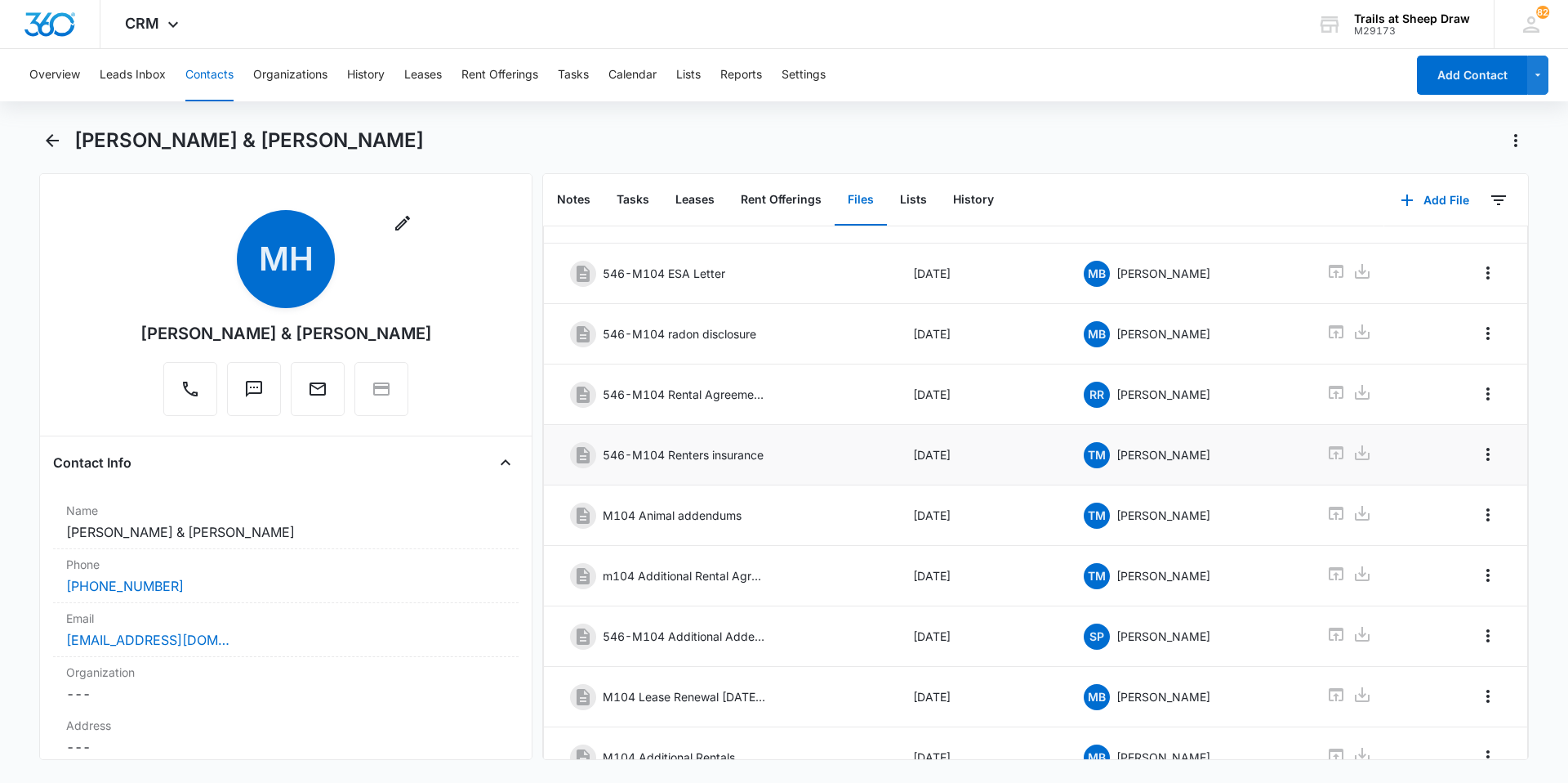
scroll to position [219, 0]
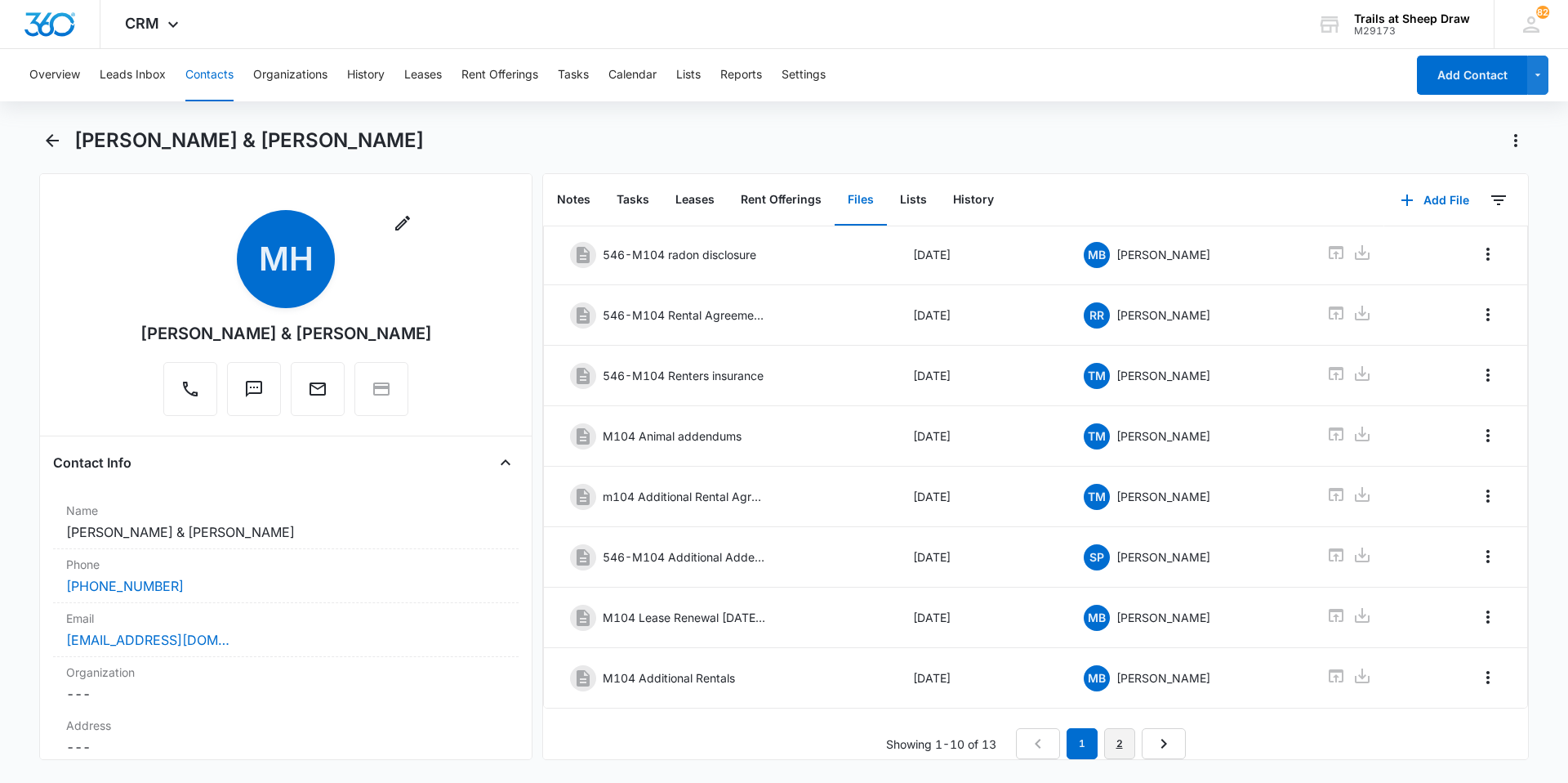
click at [1109, 729] on link "2" at bounding box center [1120, 744] width 31 height 31
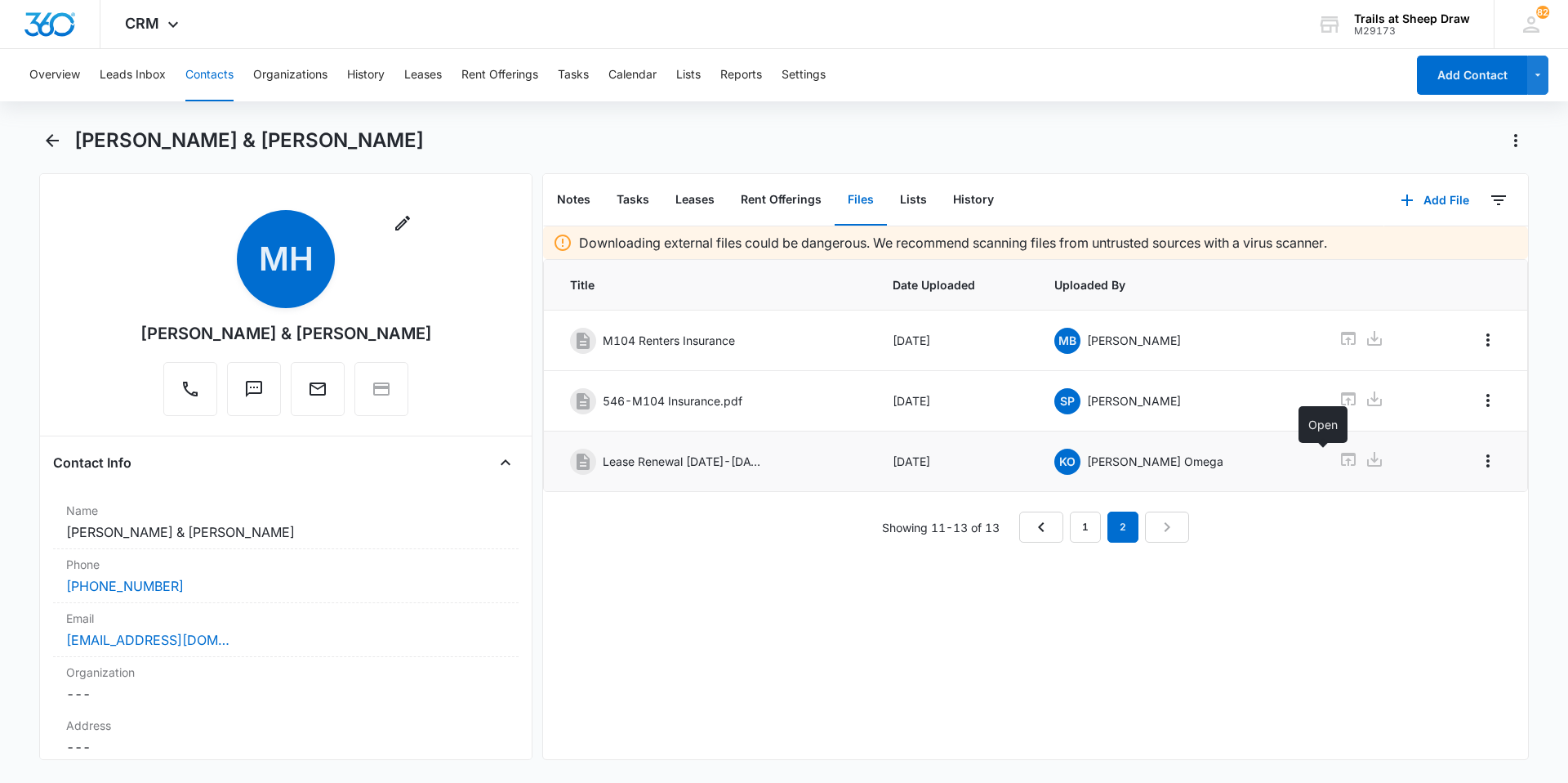
click at [1338, 463] on icon at bounding box center [1348, 459] width 20 height 20
drag, startPoint x: 397, startPoint y: 333, endPoint x: 164, endPoint y: 328, distance: 233.1
click at [164, 328] on div "[PERSON_NAME] & [PERSON_NAME]" at bounding box center [286, 333] width 292 height 25
copy div "[PERSON_NAME] & [PERSON_NAME]"
click at [416, 330] on div "Remove MH [PERSON_NAME] & [PERSON_NAME]" at bounding box center [285, 315] width 466 height 212
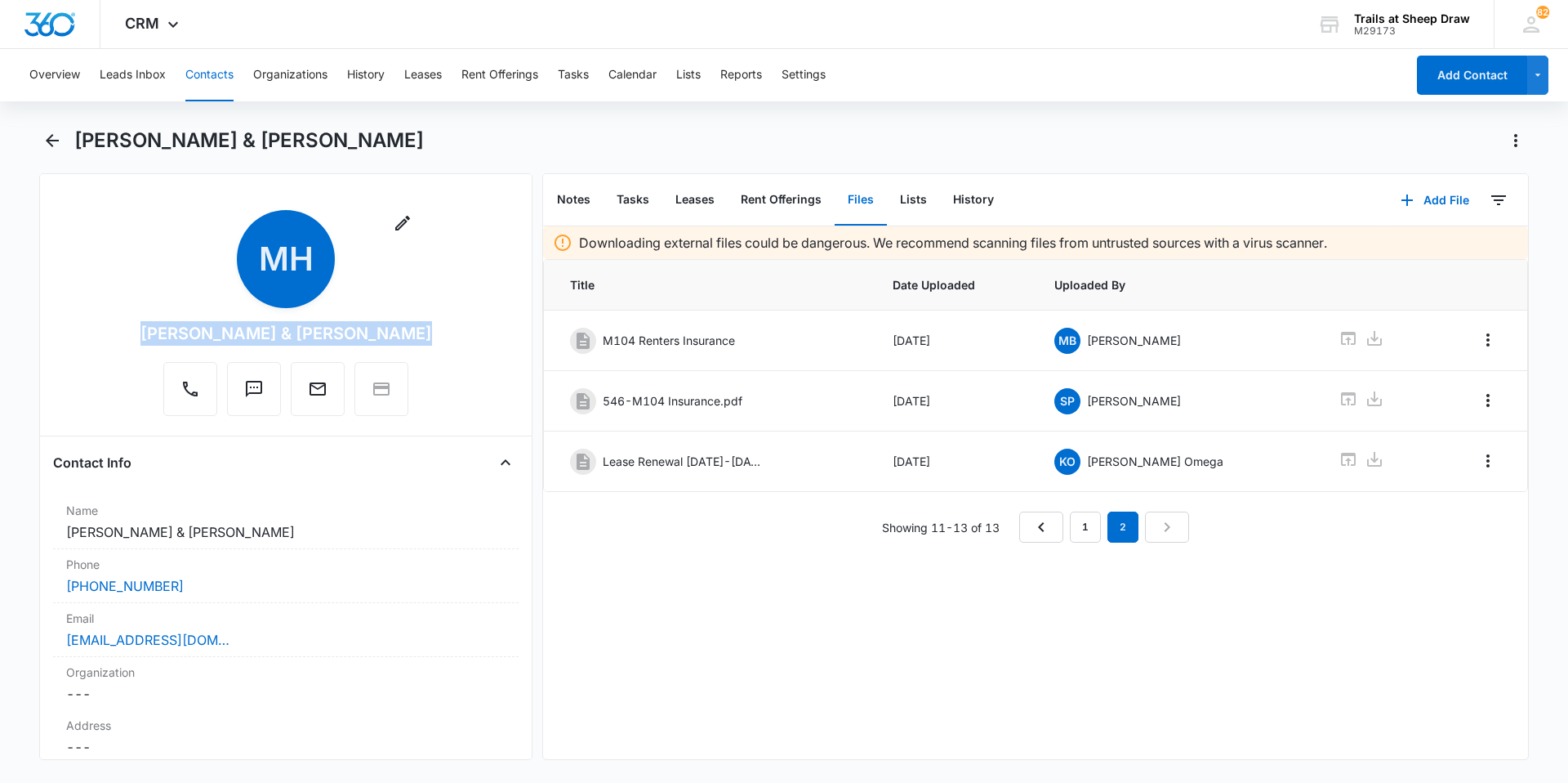
click at [378, 323] on div "[PERSON_NAME] & [PERSON_NAME]" at bounding box center [286, 333] width 292 height 25
copy div "[PERSON_NAME] & [PERSON_NAME]"
click at [215, 64] on button "Contacts" at bounding box center [210, 75] width 48 height 52
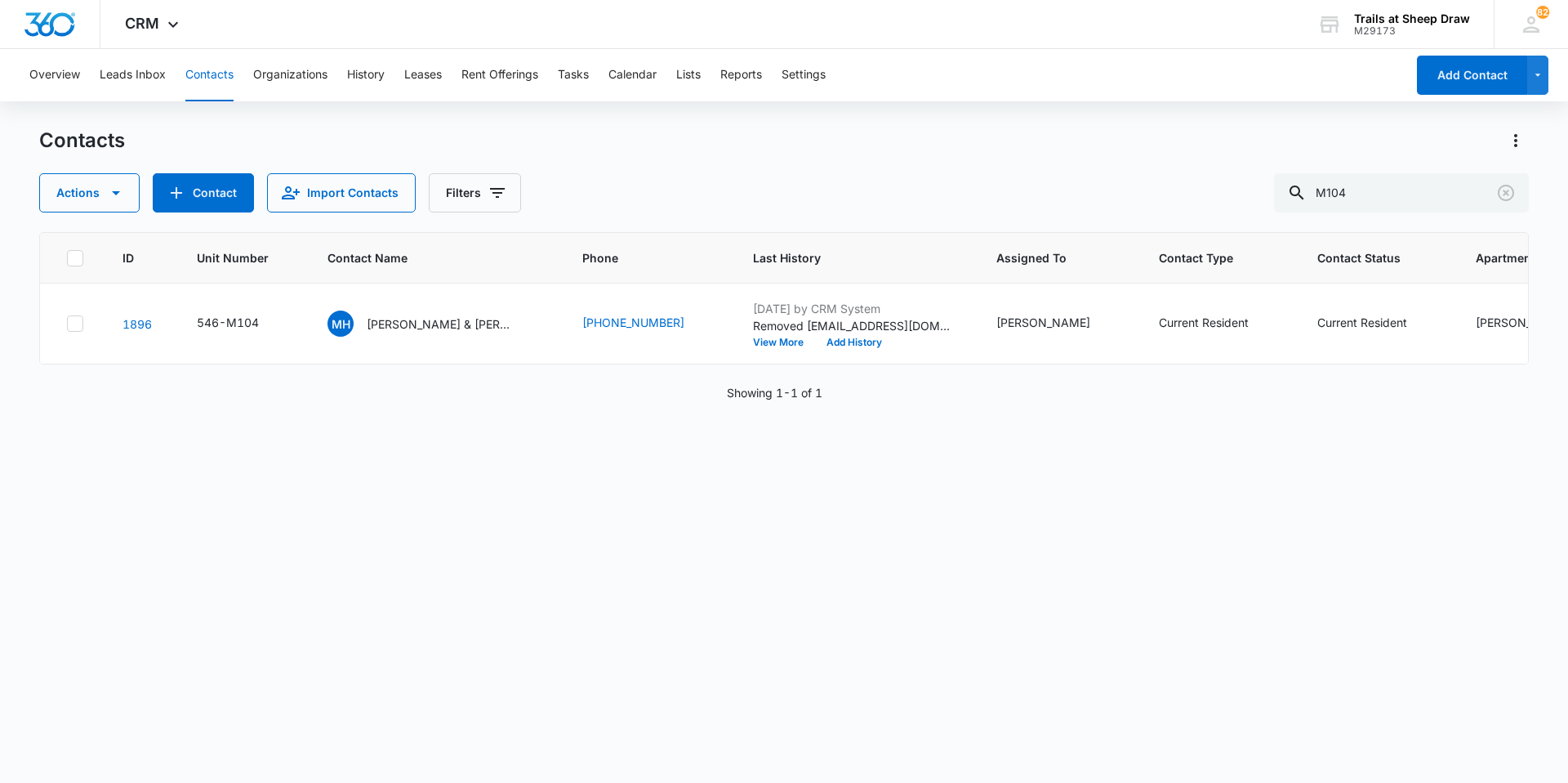
click at [223, 70] on button "Contacts" at bounding box center [210, 75] width 48 height 52
click at [1367, 194] on input "M104" at bounding box center [1402, 192] width 255 height 39
type input "[PERSON_NAME]"
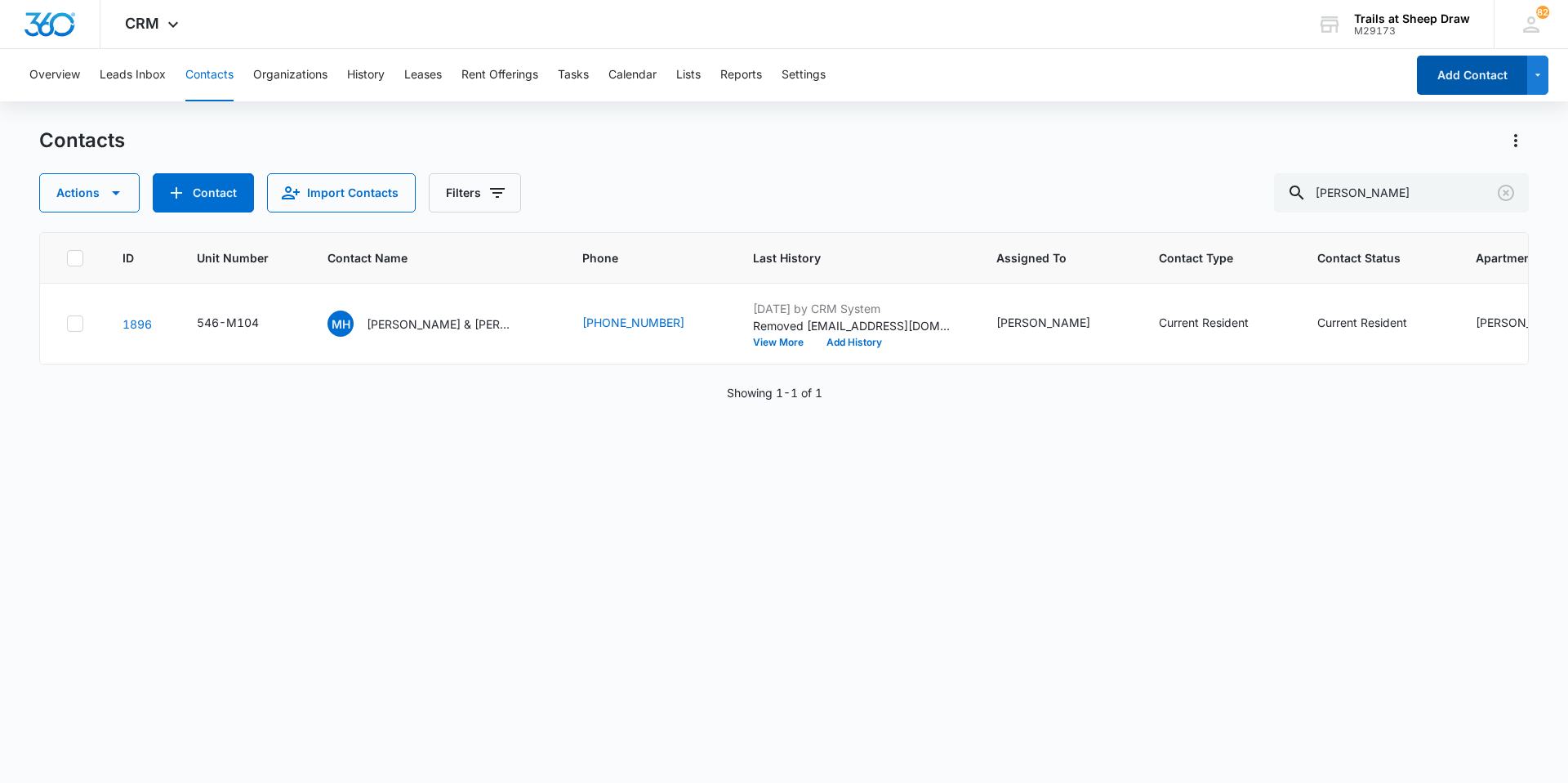
click at [1438, 80] on button "Add Contact" at bounding box center [1471, 75] width 110 height 39
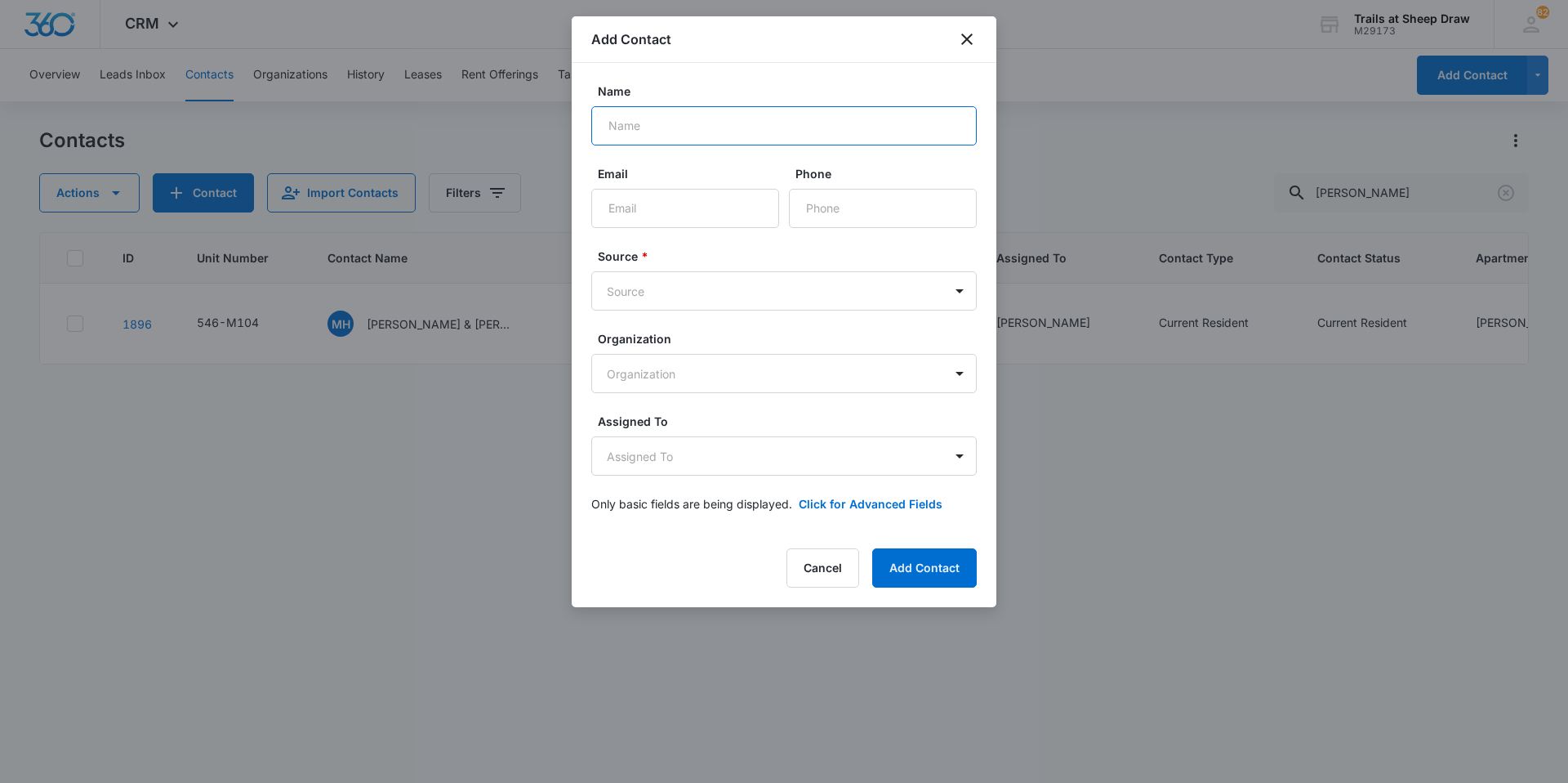
click at [695, 130] on input "Name" at bounding box center [784, 126] width 385 height 39
type input "[PERSON_NAME]"
click at [692, 194] on input "Email" at bounding box center [685, 208] width 188 height 39
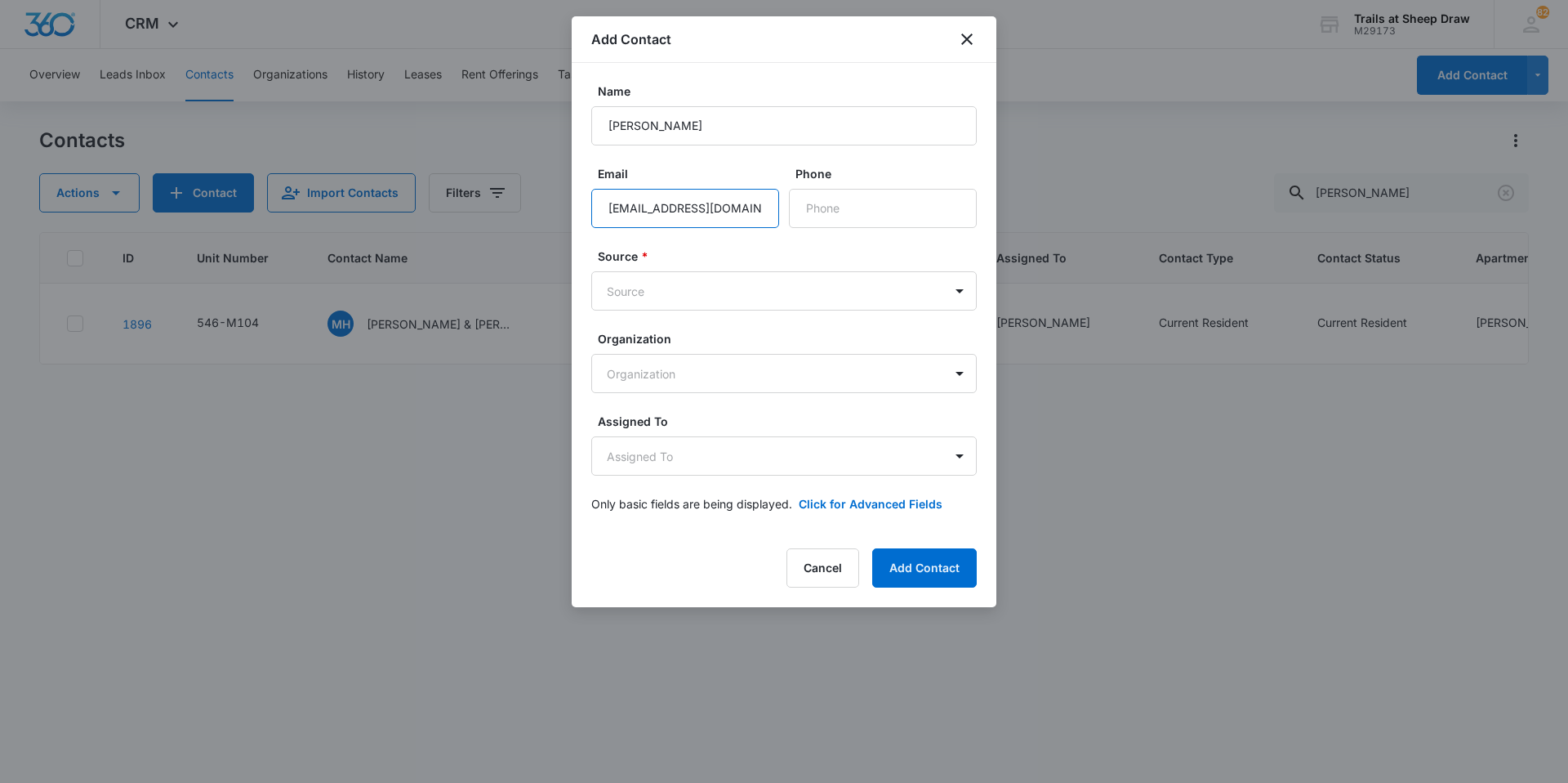
type input "[EMAIL_ADDRESS][DOMAIN_NAME]"
type input "[PHONE_NUMBER]"
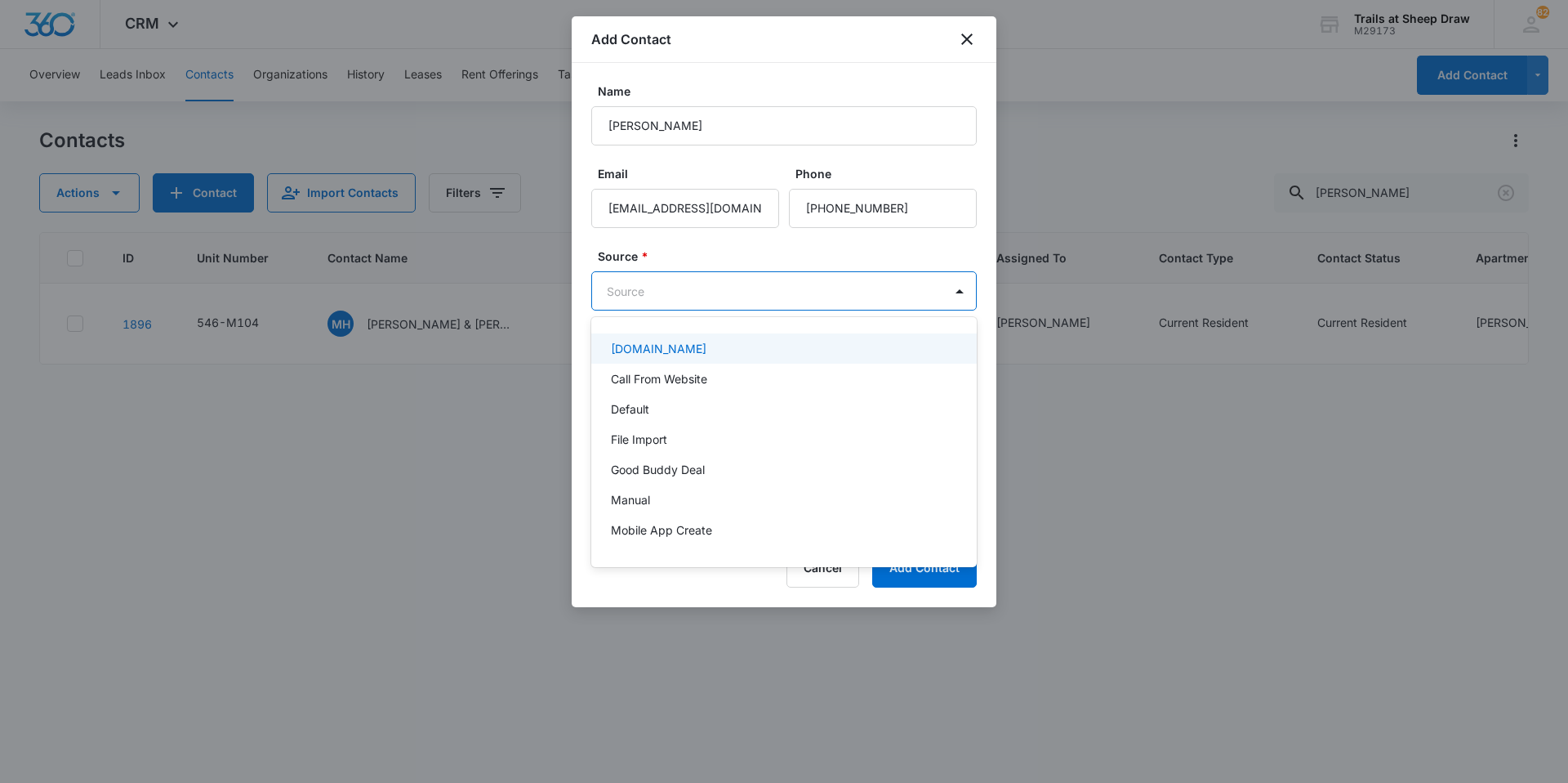
click at [661, 278] on body "CRM Apps Reputation Websites Forms CRM Email Social Content Ads Intelligence Fi…" at bounding box center [784, 391] width 1568 height 783
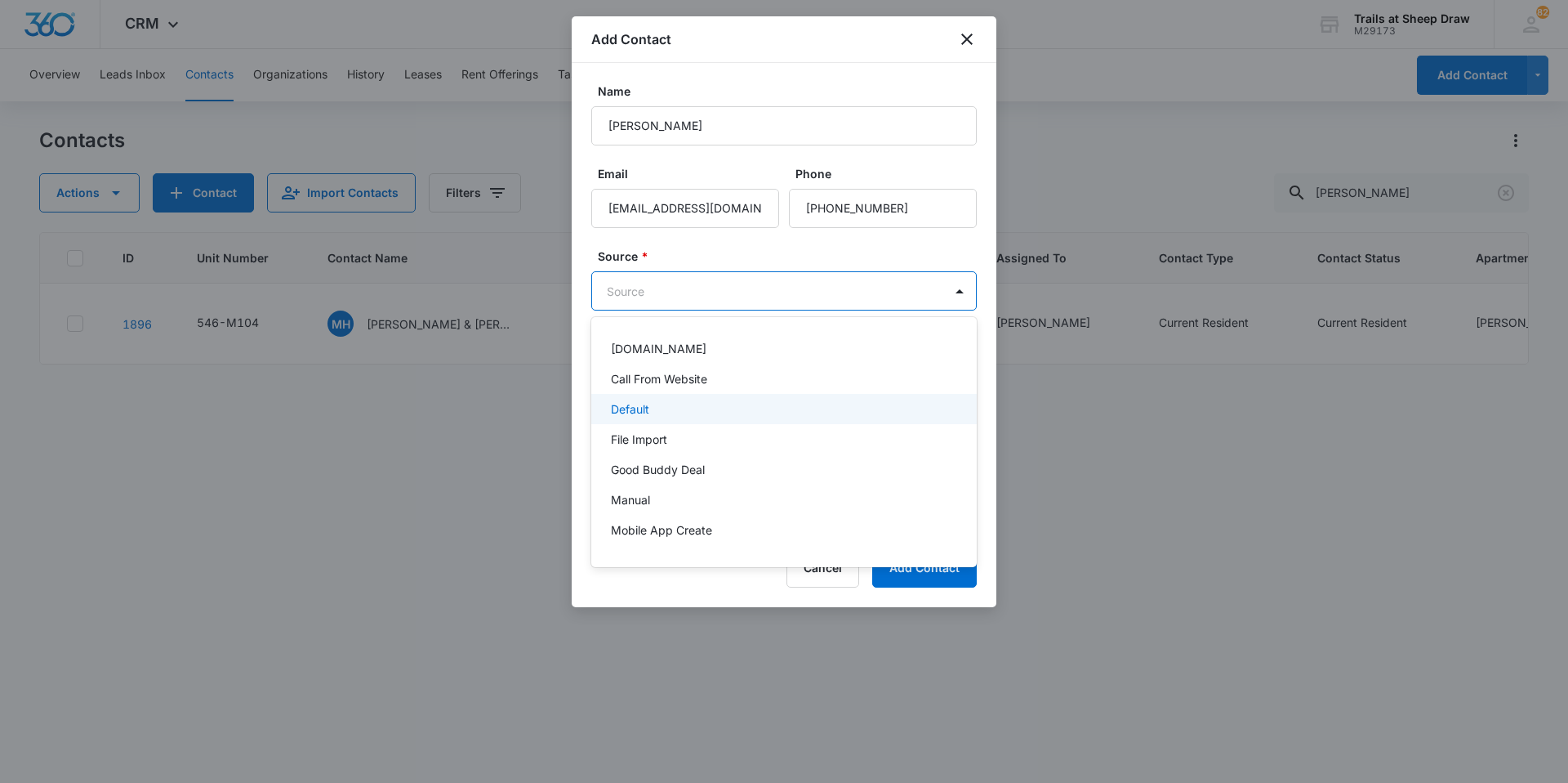
click at [662, 408] on div "Default" at bounding box center [783, 408] width 343 height 17
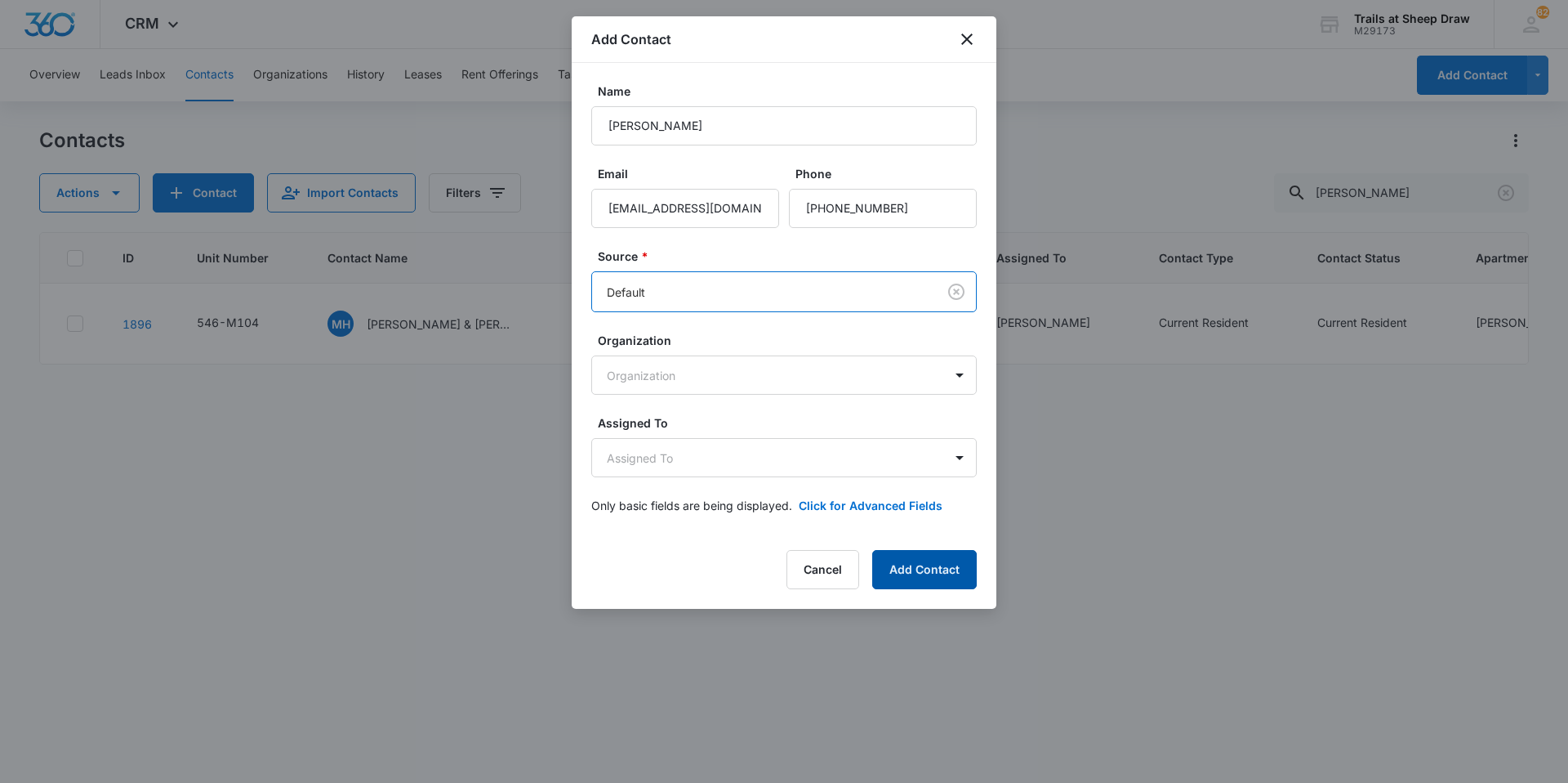
click at [925, 564] on button "Add Contact" at bounding box center [924, 569] width 105 height 39
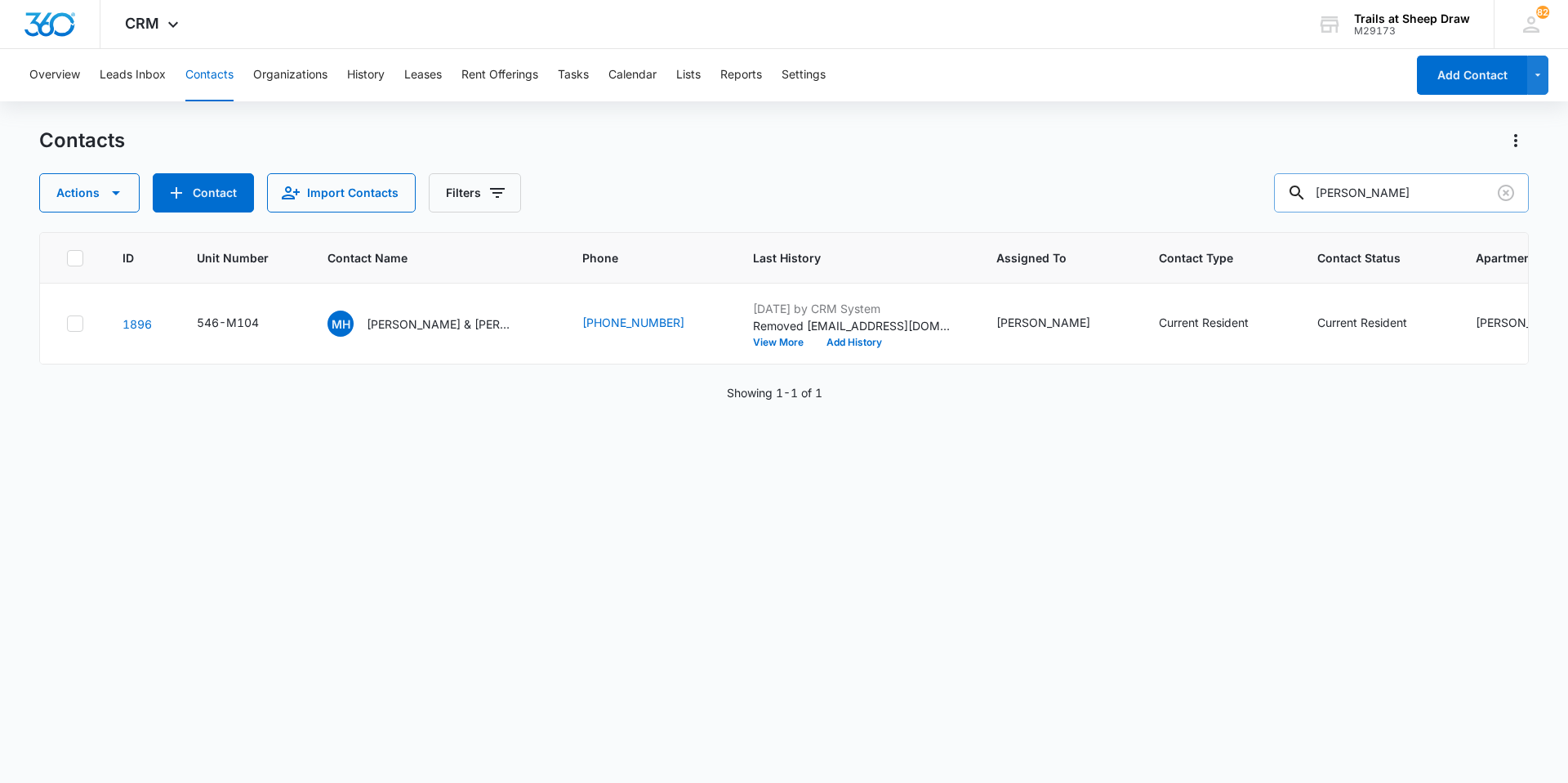
click at [1389, 192] on input "[PERSON_NAME]" at bounding box center [1402, 192] width 255 height 39
type input "[PERSON_NAME]"
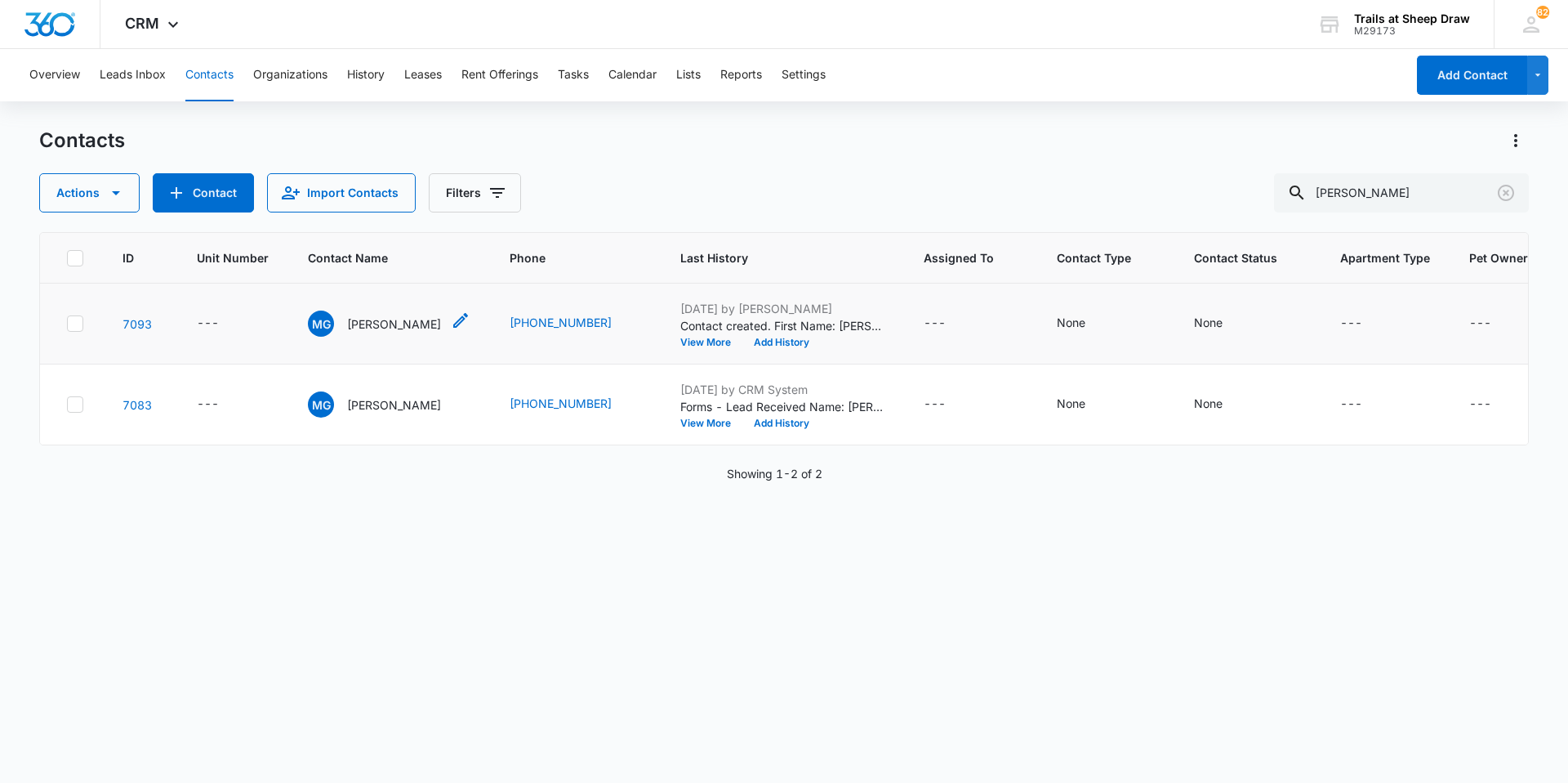
click at [364, 329] on p "[PERSON_NAME]" at bounding box center [394, 324] width 94 height 17
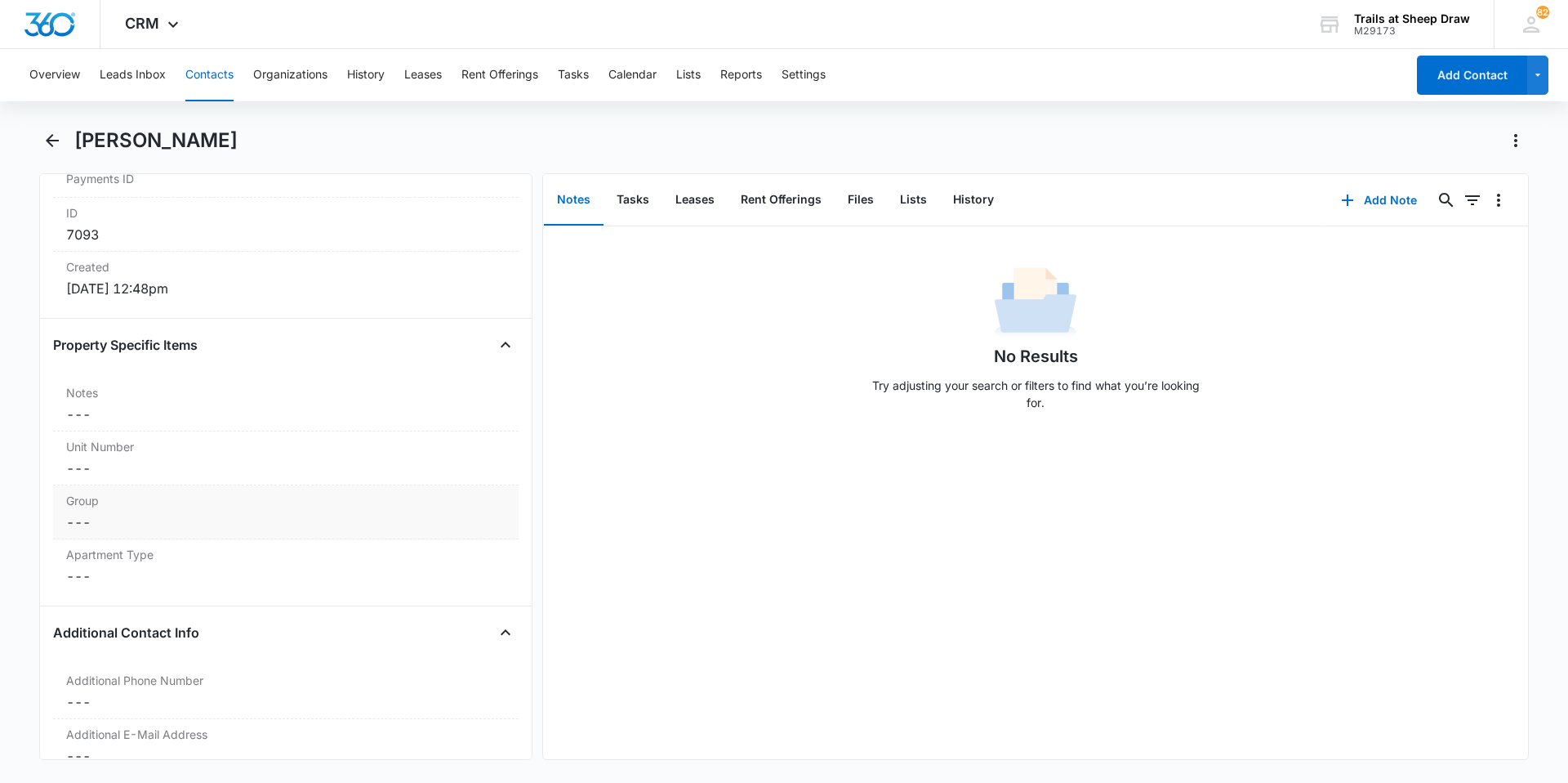
scroll to position [1062, 0]
click at [136, 556] on label "Apartment Type" at bounding box center [286, 552] width 439 height 17
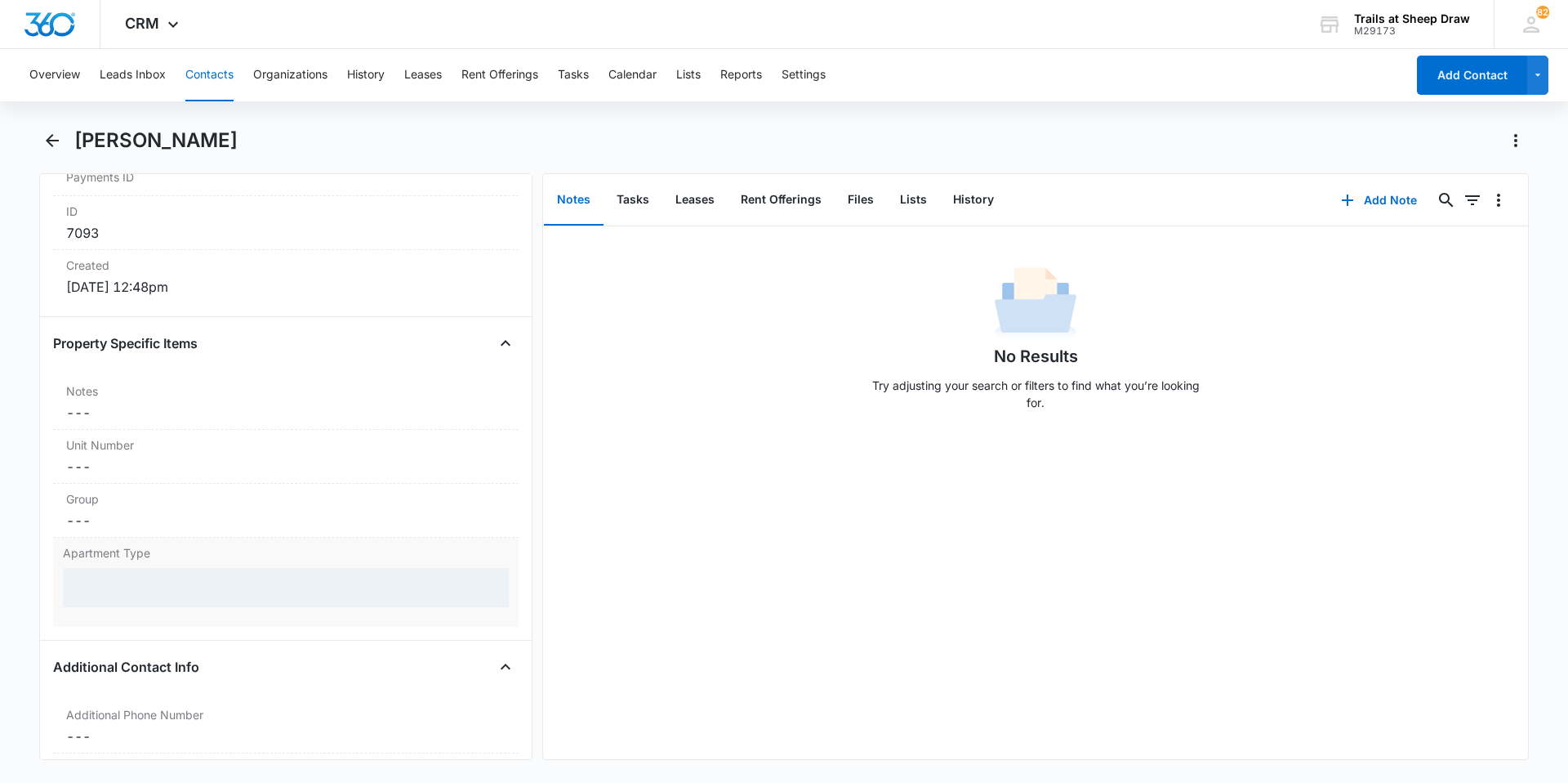
click at [156, 582] on div at bounding box center [286, 587] width 446 height 39
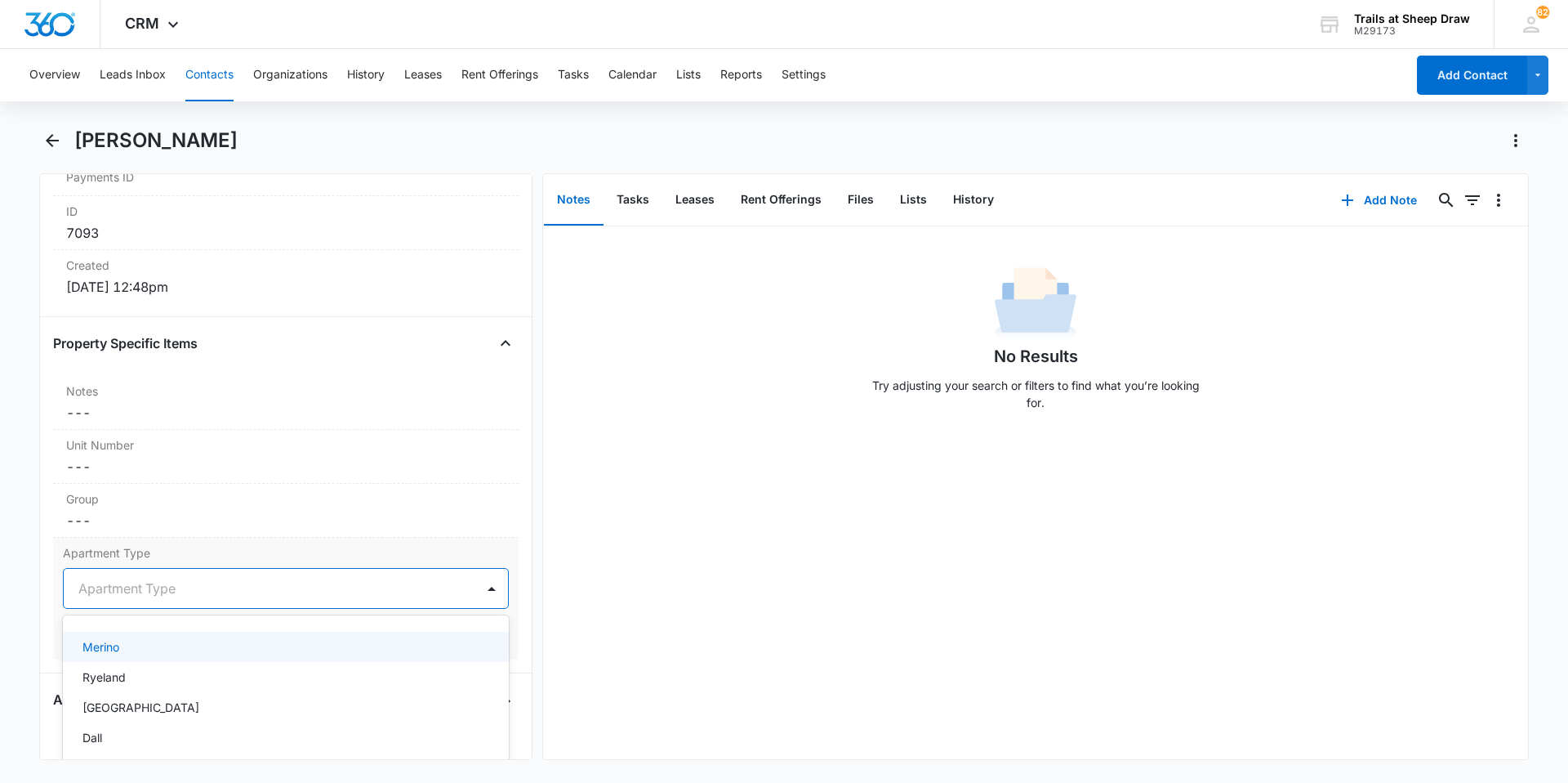
click at [165, 593] on div at bounding box center [266, 588] width 375 height 23
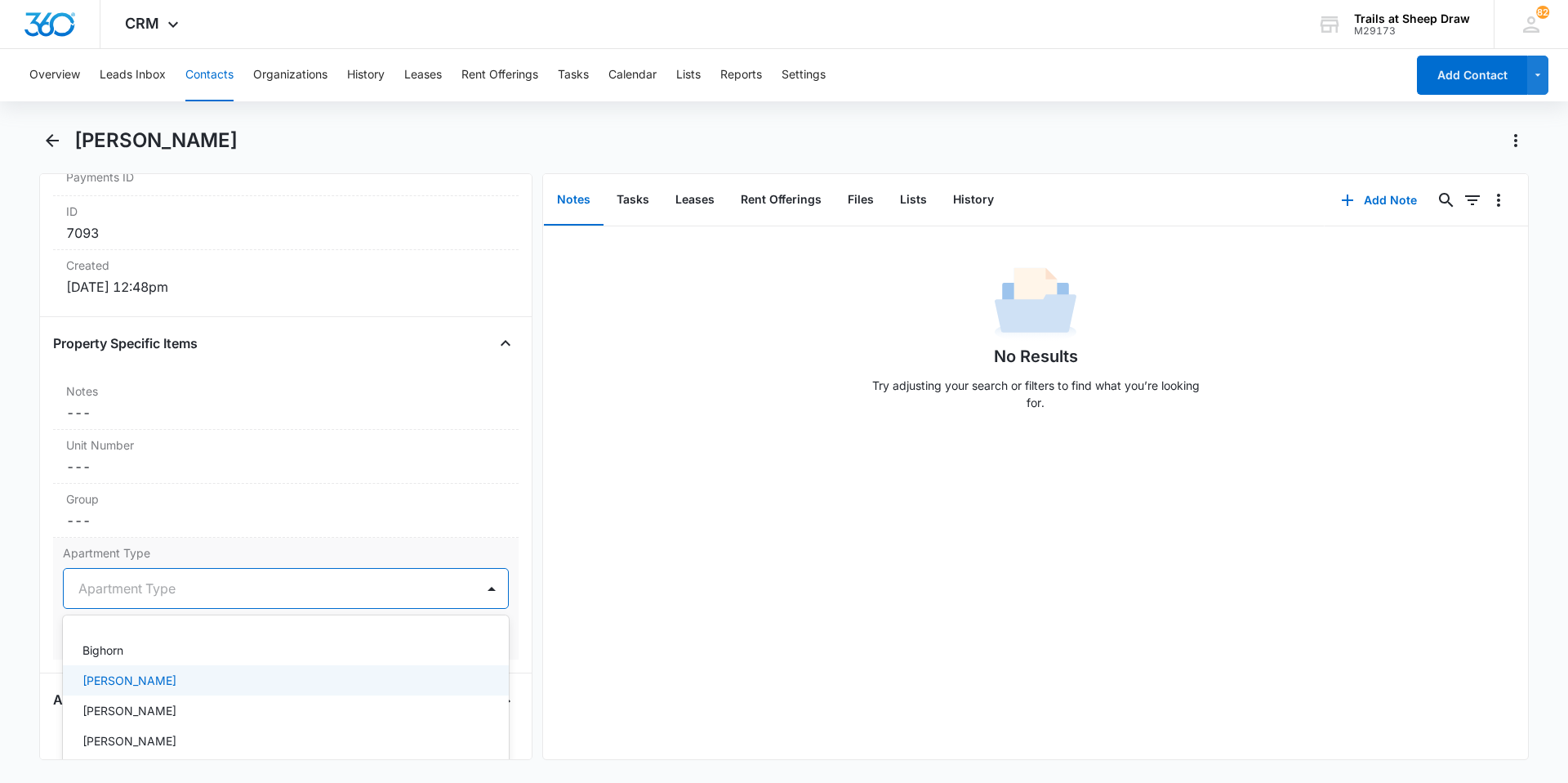
scroll to position [0, 0]
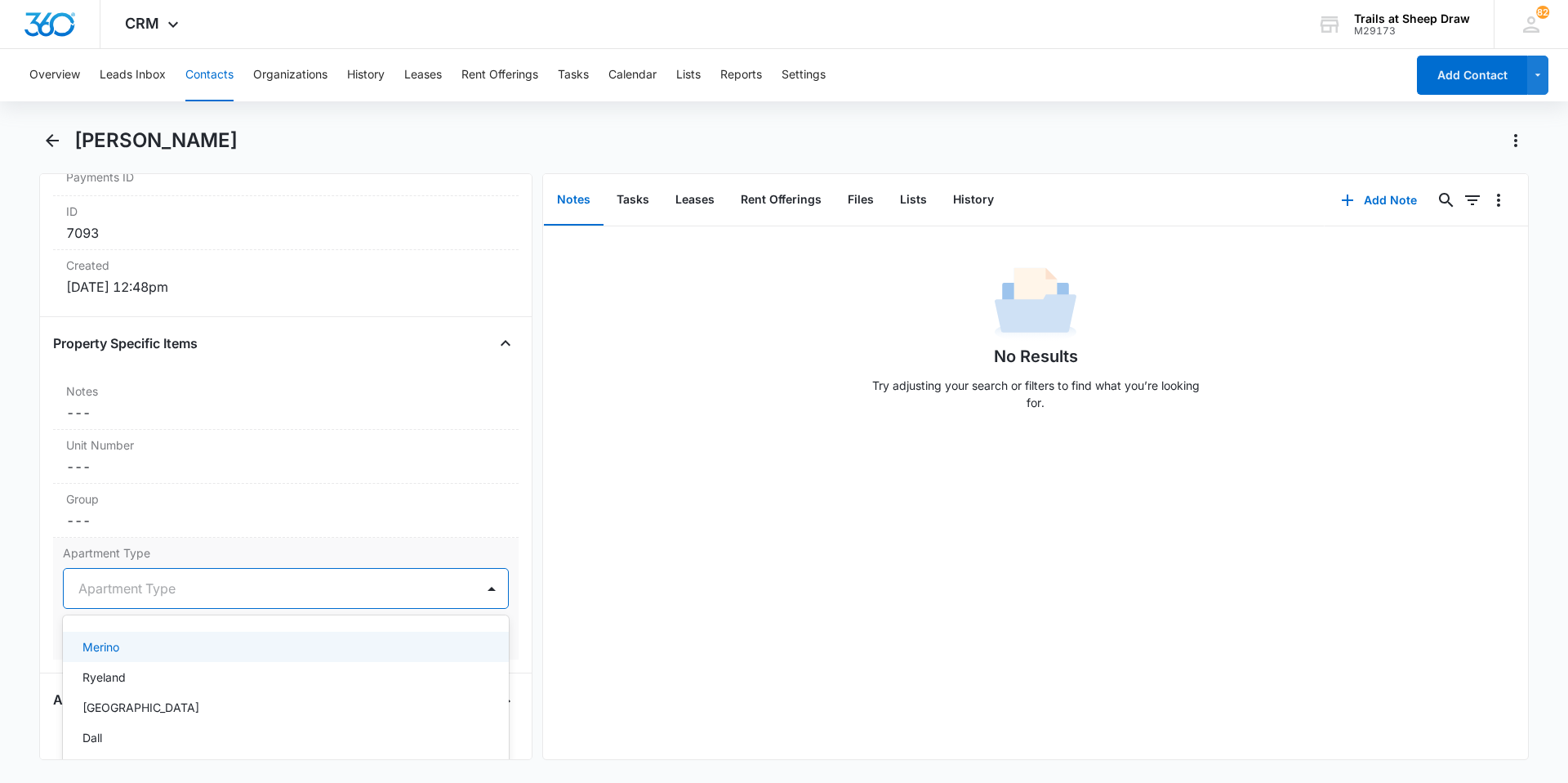
click at [152, 654] on div "Merino" at bounding box center [284, 646] width 404 height 17
click at [164, 469] on dd "Cancel Save Changes ---" at bounding box center [286, 467] width 439 height 20
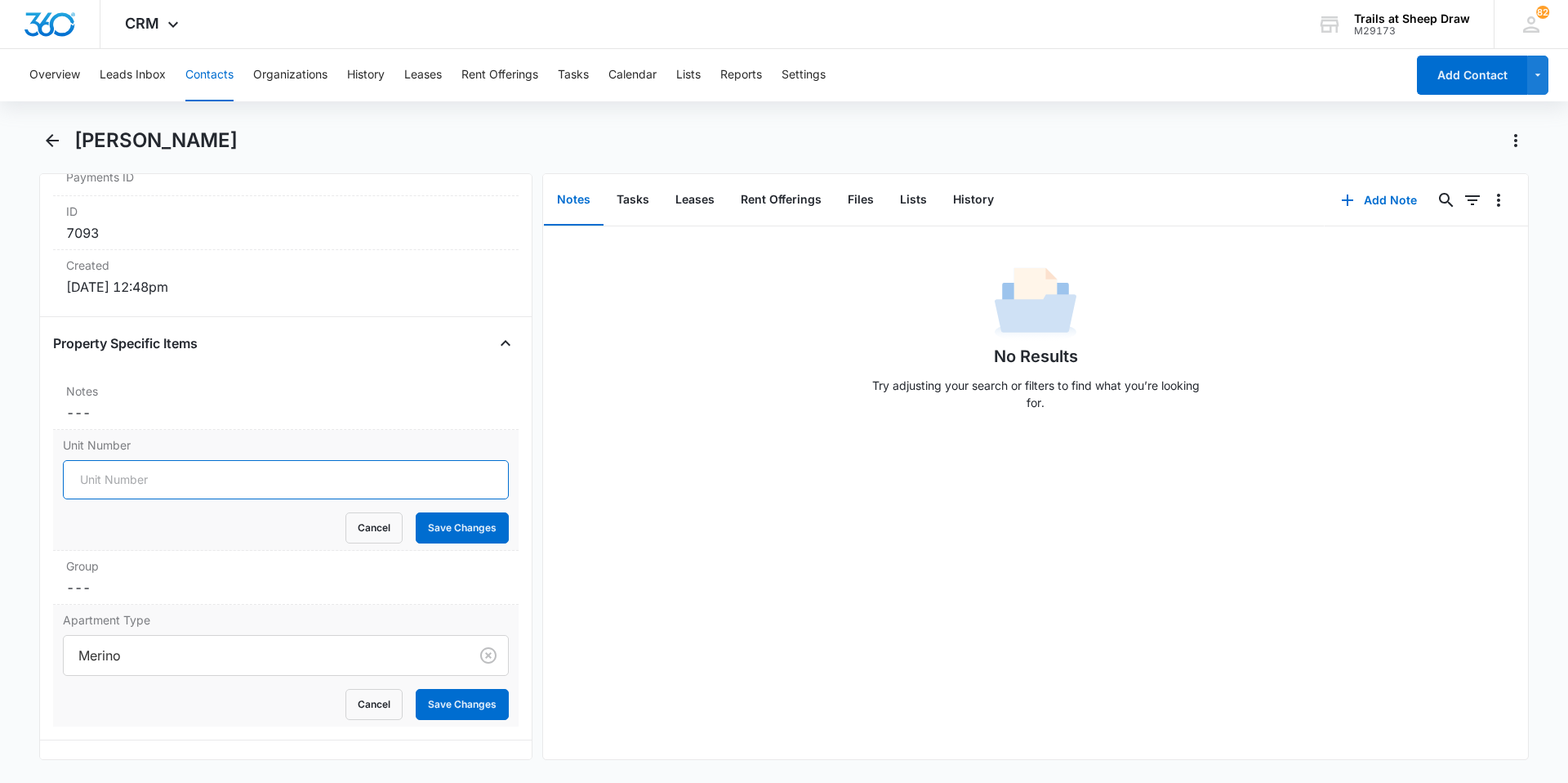
click at [178, 483] on input "Unit Number" at bounding box center [286, 479] width 446 height 39
type input "546-M104"
click at [431, 528] on button "Save Changes" at bounding box center [462, 528] width 93 height 31
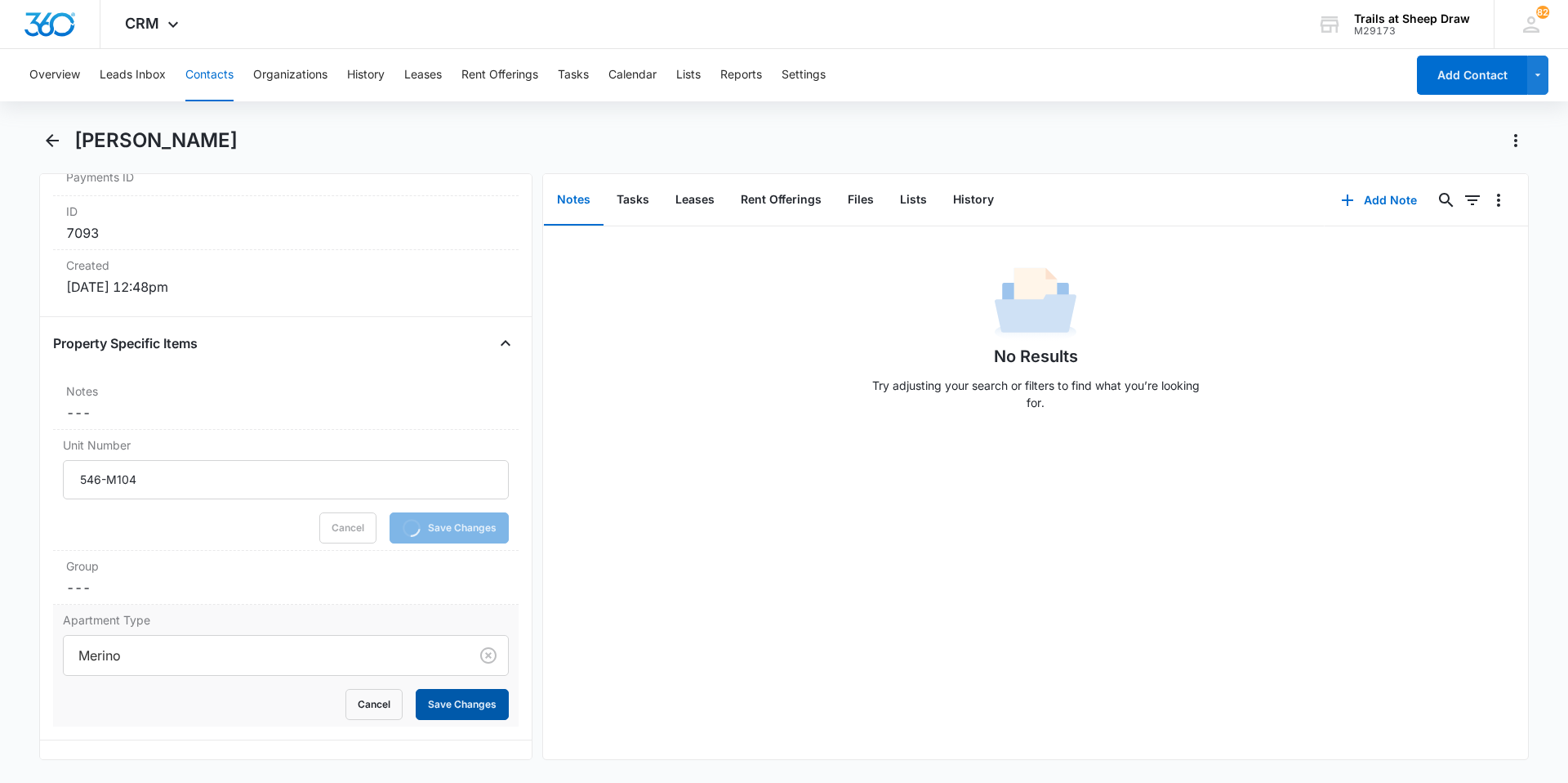
click at [441, 697] on button "Save Changes" at bounding box center [462, 705] width 93 height 31
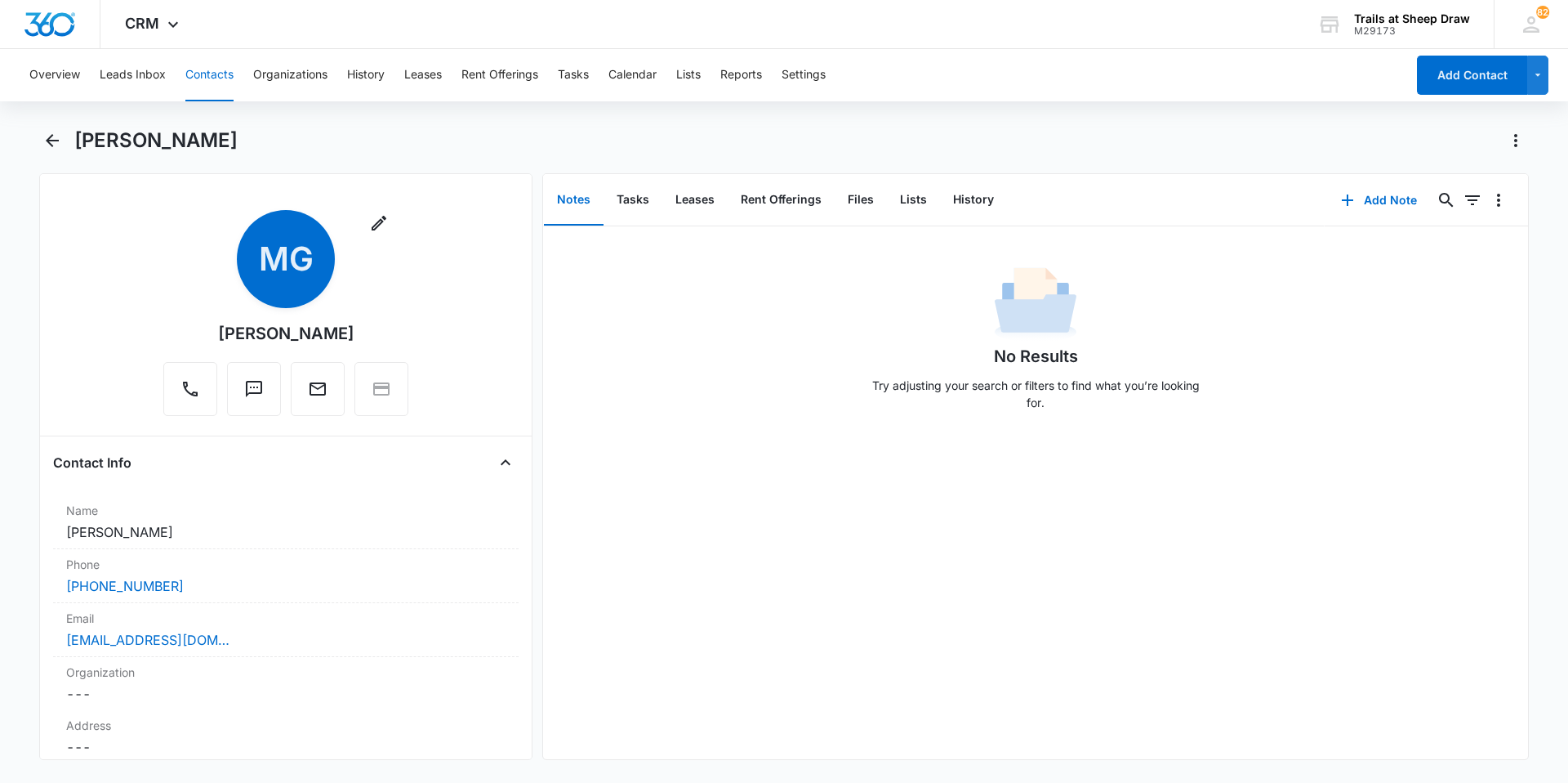
click at [215, 77] on button "Contacts" at bounding box center [210, 75] width 48 height 52
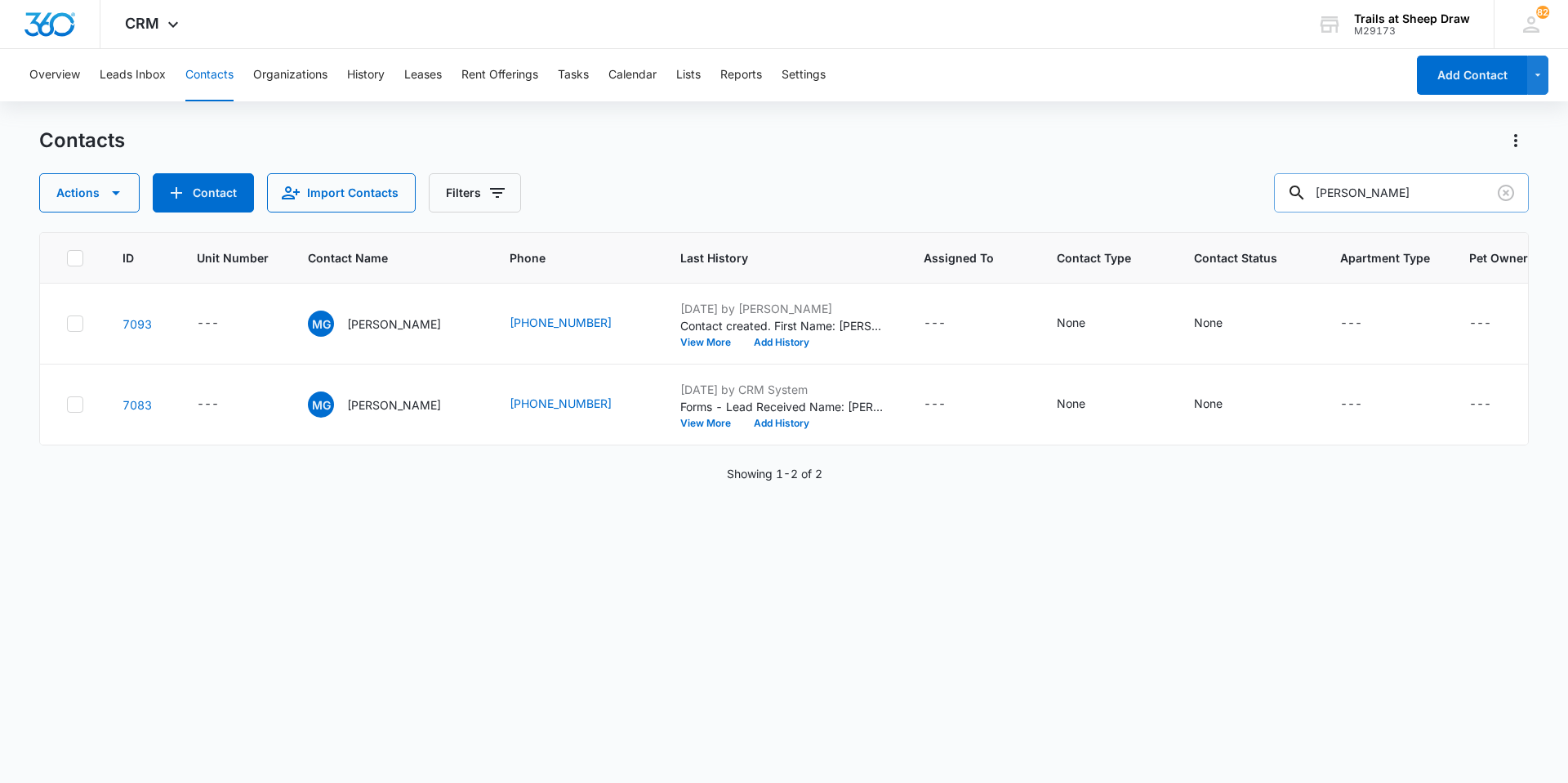
click at [1400, 197] on input "[PERSON_NAME]" at bounding box center [1402, 192] width 255 height 39
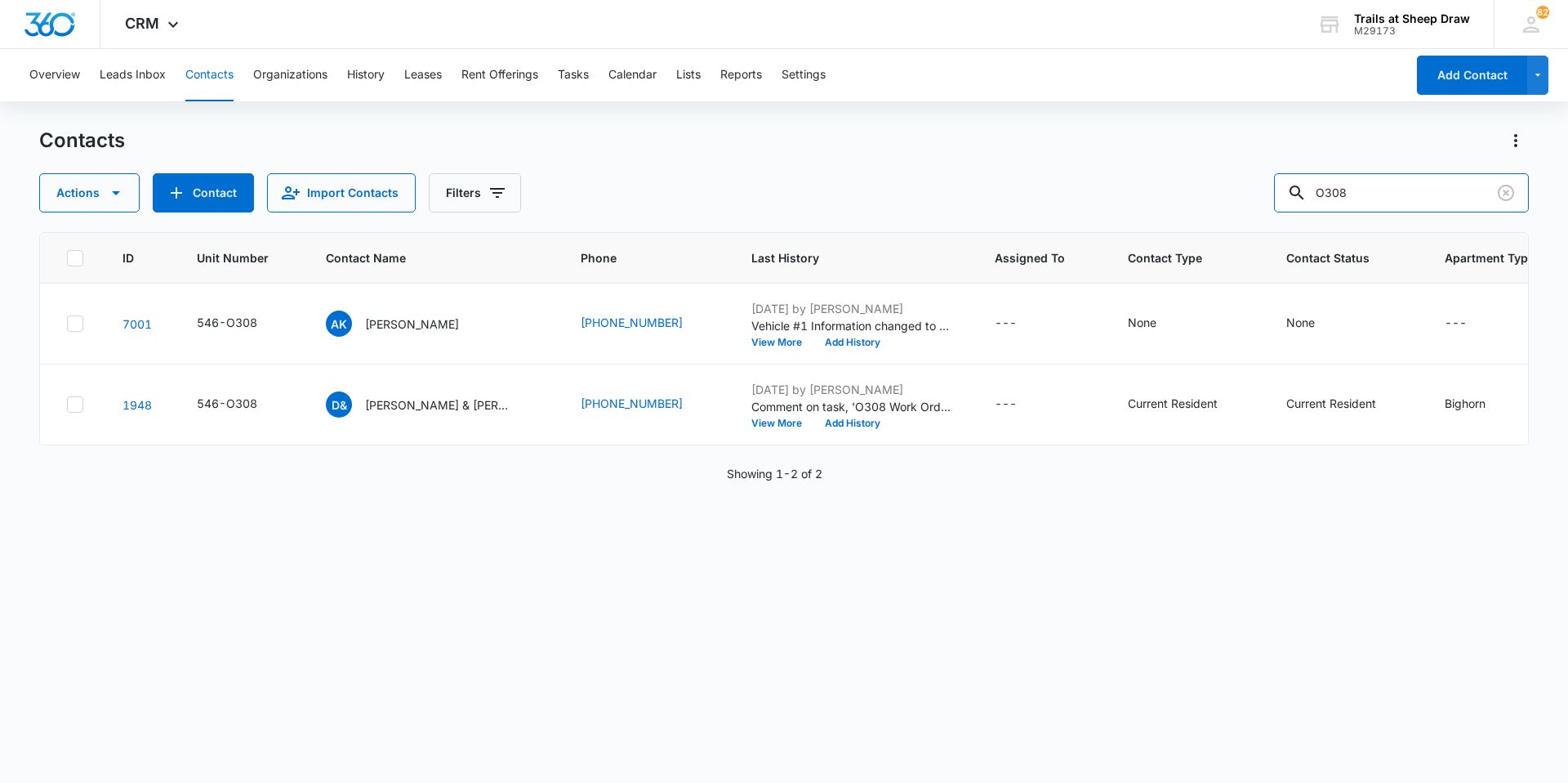
drag, startPoint x: 1368, startPoint y: 192, endPoint x: 1264, endPoint y: 192, distance: 104.0
click at [1264, 192] on div "Actions Contact Import Contacts Filters O308" at bounding box center [784, 192] width 1490 height 39
type input "V101"
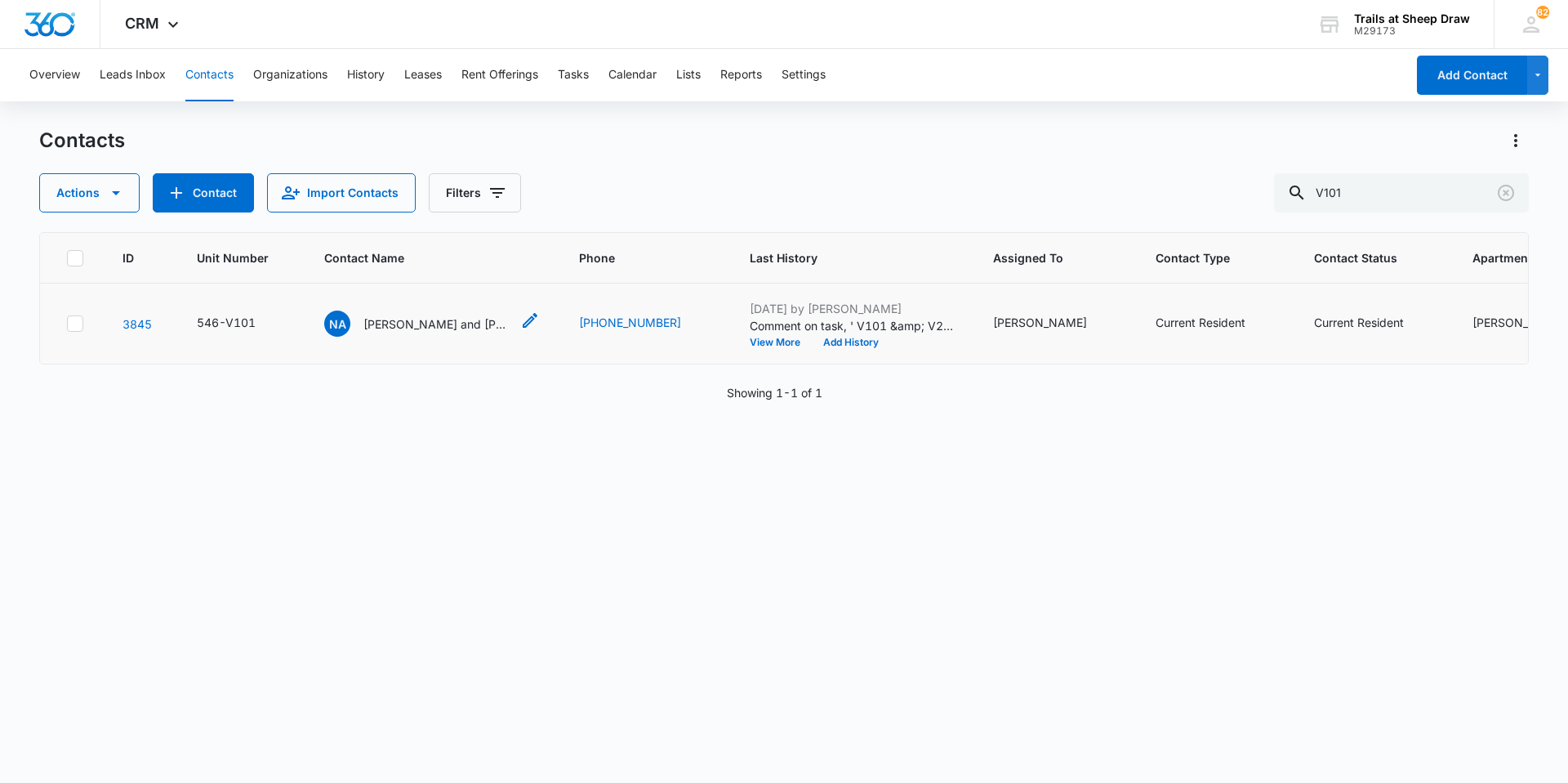
click at [418, 327] on p "[PERSON_NAME] and [PERSON_NAME]" at bounding box center [436, 324] width 147 height 17
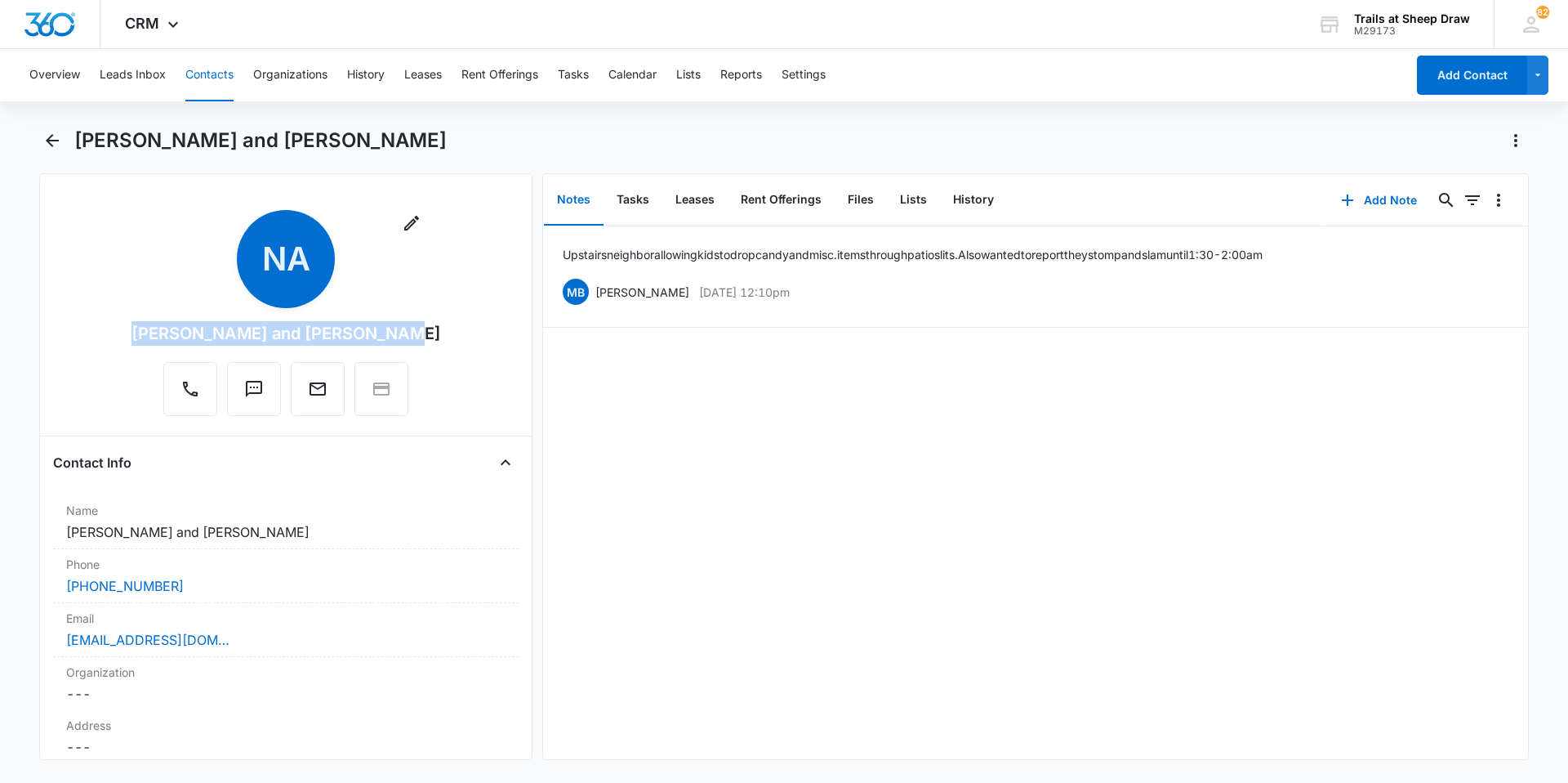
drag, startPoint x: 405, startPoint y: 331, endPoint x: 123, endPoint y: 338, distance: 282.1
click at [123, 338] on div "Remove Na [PERSON_NAME] and [PERSON_NAME]" at bounding box center [285, 315] width 466 height 212
copy div "[PERSON_NAME] and [PERSON_NAME]"
click at [189, 75] on button "Contacts" at bounding box center [210, 75] width 48 height 52
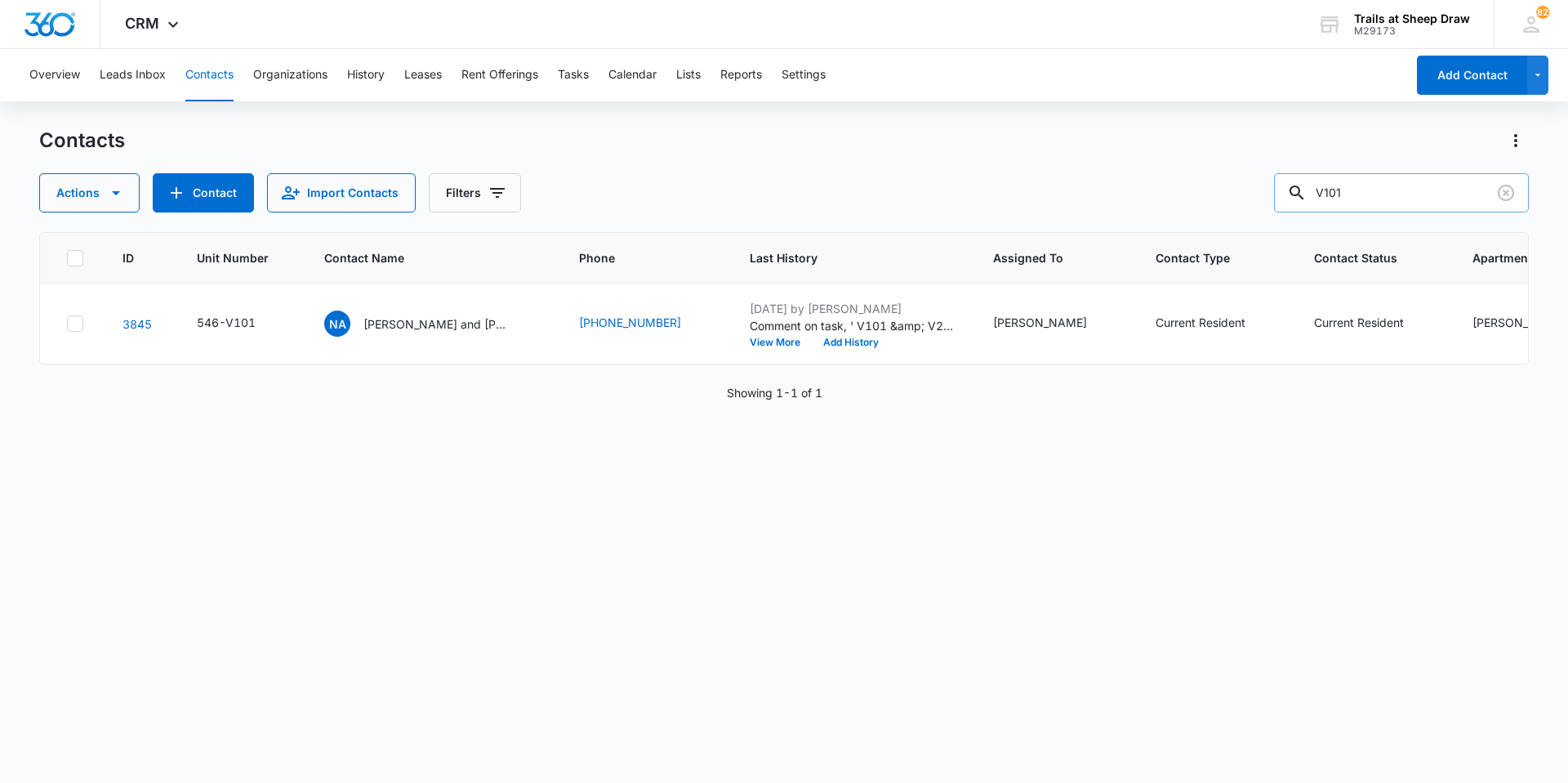
click at [1350, 201] on input "V101" at bounding box center [1402, 192] width 255 height 39
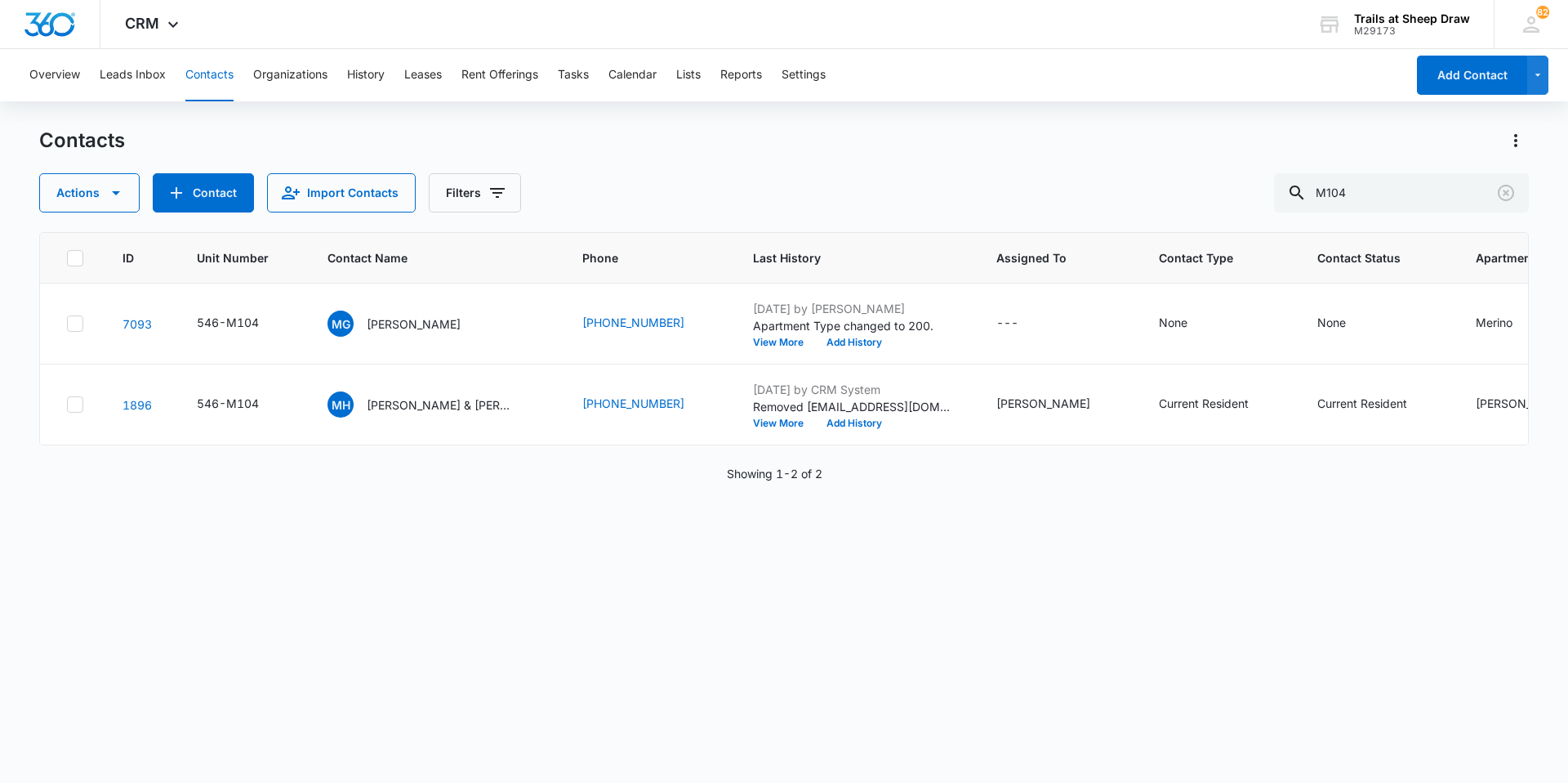
click at [234, 75] on div "Overview Leads Inbox Contacts Organizations History Leases Rent Offerings Tasks…" at bounding box center [712, 75] width 1386 height 52
click at [215, 67] on button "Contacts" at bounding box center [210, 75] width 48 height 52
click at [1353, 192] on input "M104" at bounding box center [1402, 192] width 255 height 39
click at [1356, 192] on input "M104" at bounding box center [1402, 192] width 255 height 39
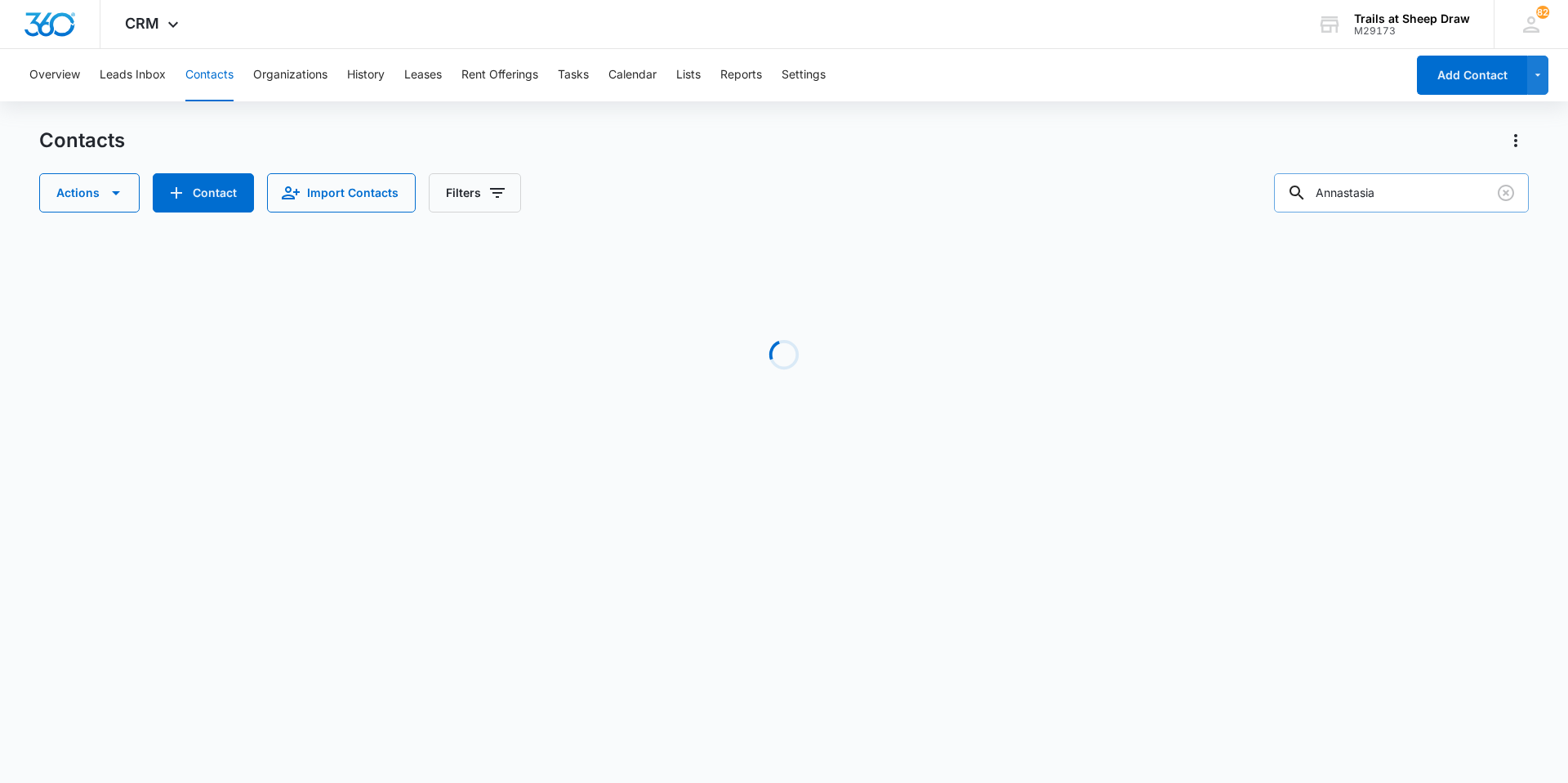
click at [1347, 193] on input "Annastasia" at bounding box center [1402, 192] width 255 height 39
type input "[PERSON_NAME]"
